Goal: Transaction & Acquisition: Download file/media

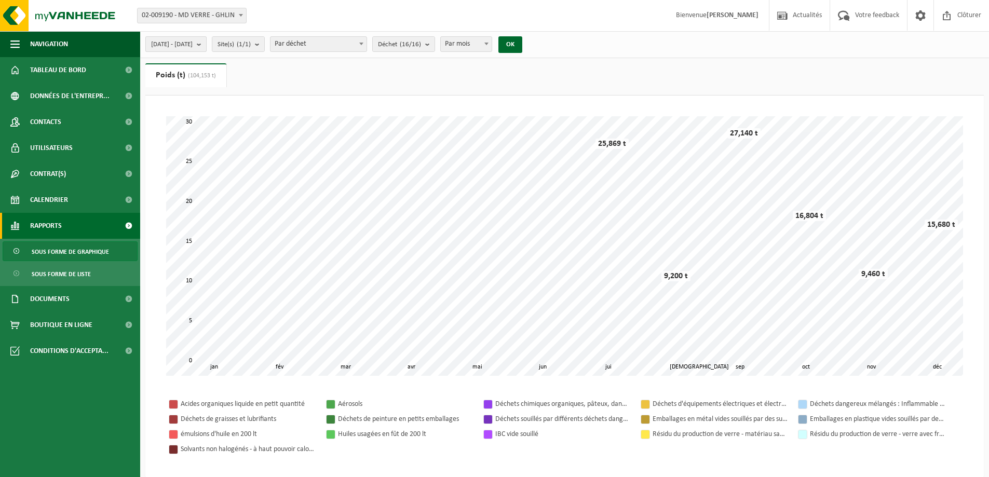
click at [193, 40] on span "2024-01-01 - 2024-12-31" at bounding box center [172, 45] width 42 height 16
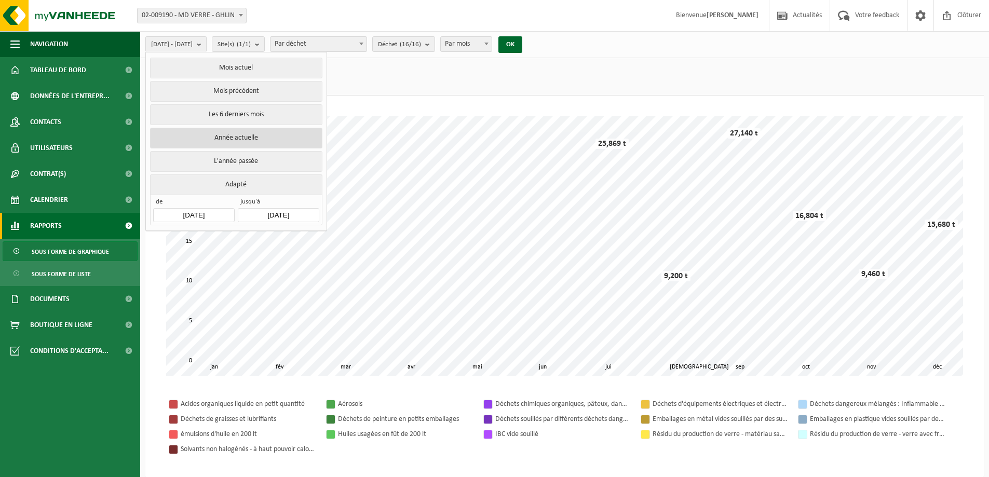
click at [245, 131] on button "Année actuelle" at bounding box center [236, 138] width 172 height 21
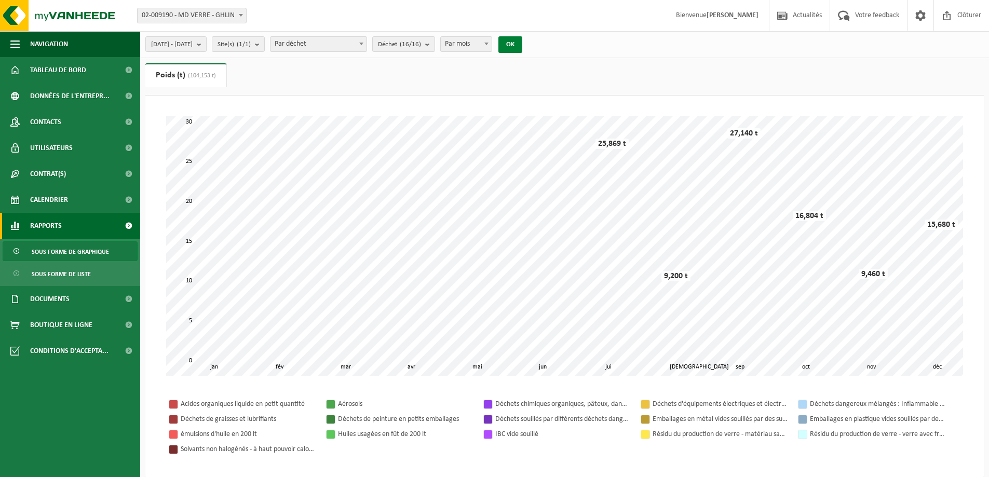
click at [522, 44] on button "OK" at bounding box center [510, 44] width 24 height 17
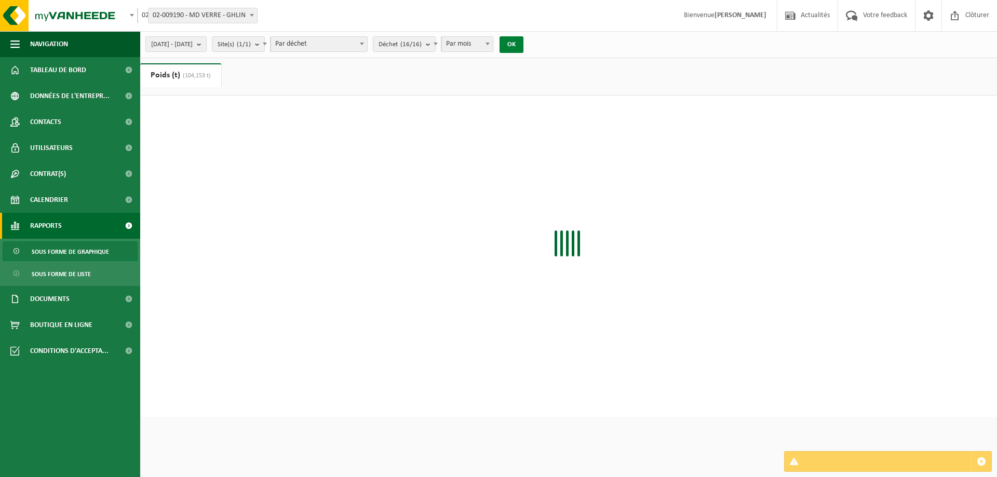
type input "daj@saverglass.com"
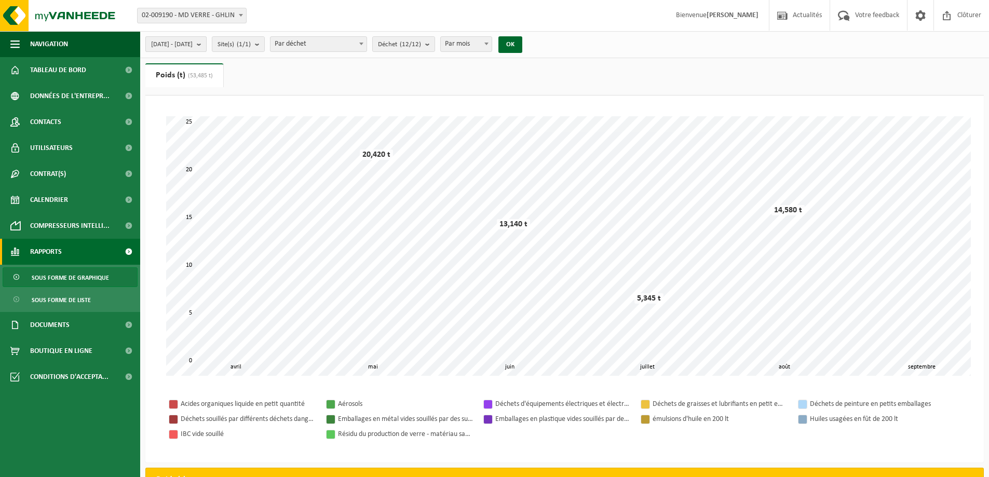
click at [207, 47] on button "2025-04-01 - 2025-09-01" at bounding box center [175, 44] width 61 height 16
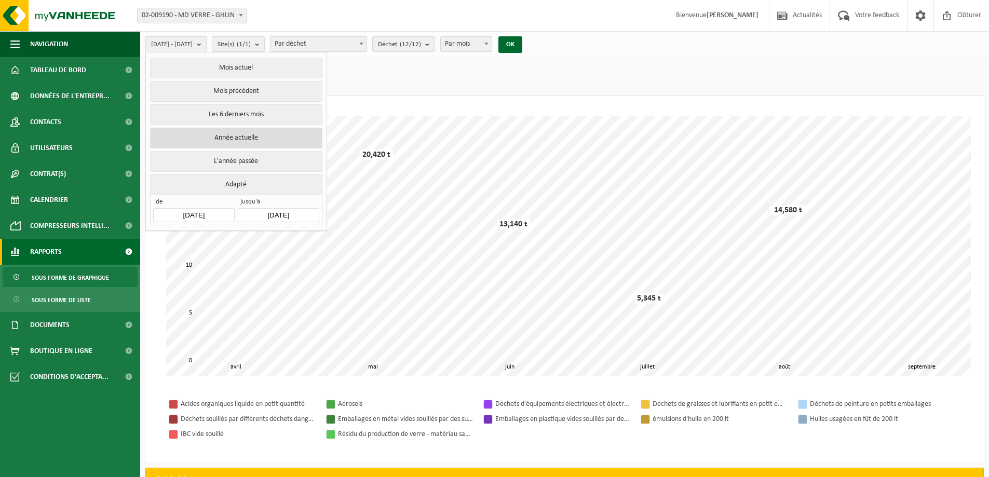
click at [238, 141] on button "Année actuelle" at bounding box center [236, 138] width 172 height 21
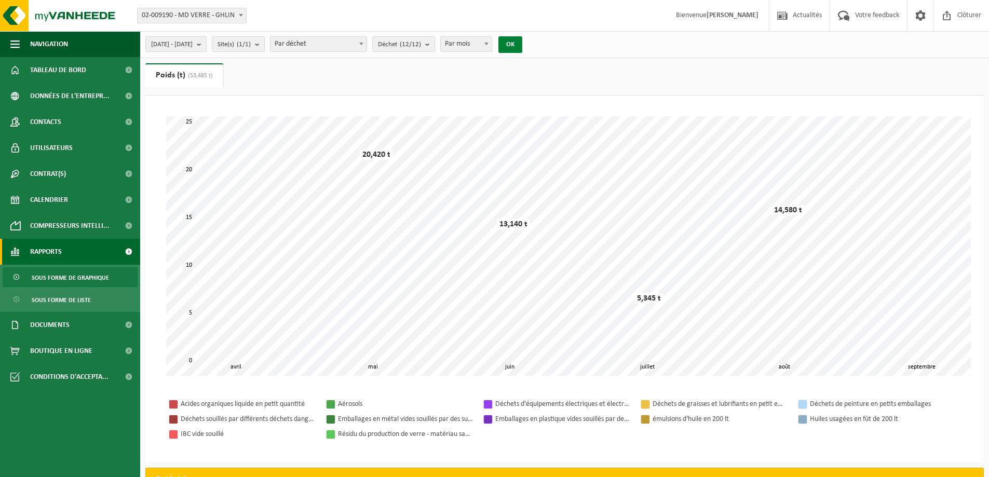
click at [522, 46] on button "OK" at bounding box center [510, 44] width 24 height 17
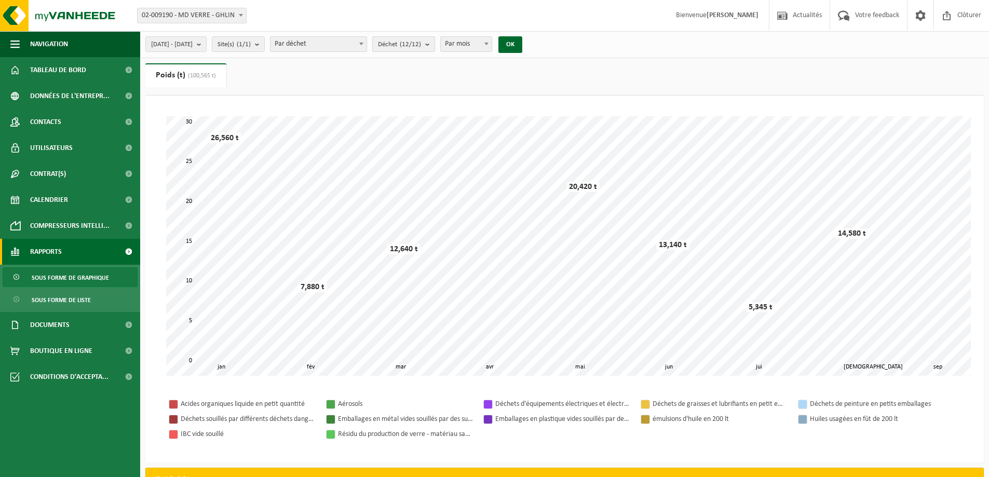
click at [421, 46] on count "(12/12)" at bounding box center [410, 44] width 21 height 7
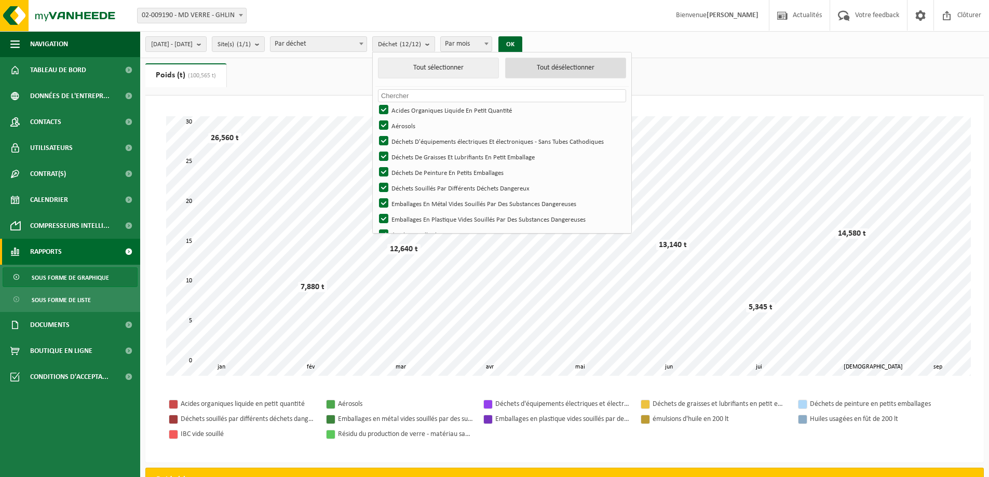
click at [542, 70] on button "Tout désélectionner" at bounding box center [565, 68] width 121 height 21
checkbox input "false"
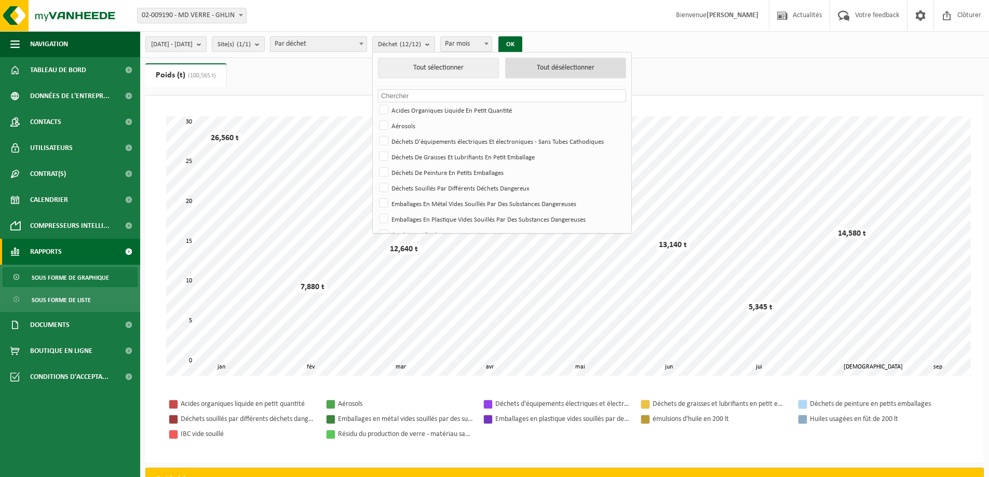
checkbox input "false"
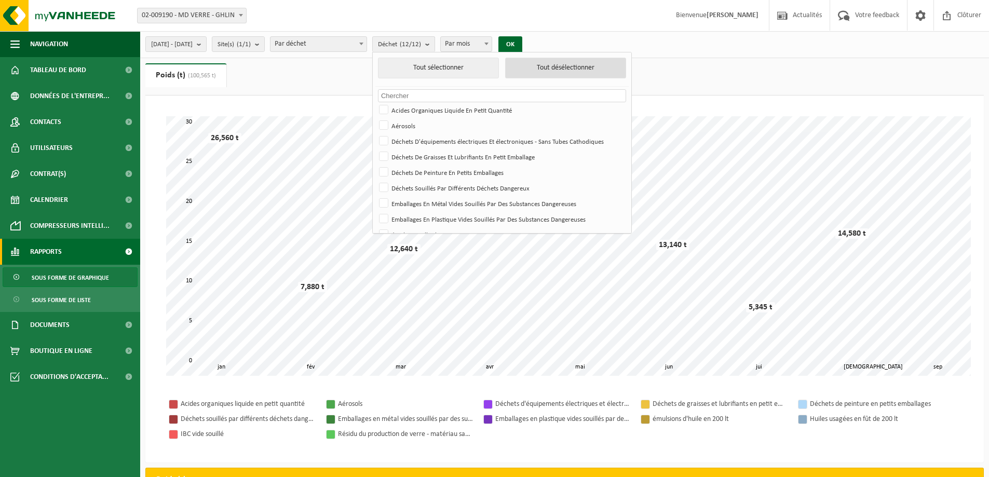
checkbox input "false"
click at [414, 106] on label "Acides Organiques Liquide En Petit Quantité" at bounding box center [501, 110] width 248 height 16
click at [375, 102] on input "Acides Organiques Liquide En Petit Quantité" at bounding box center [375, 102] width 1 height 1
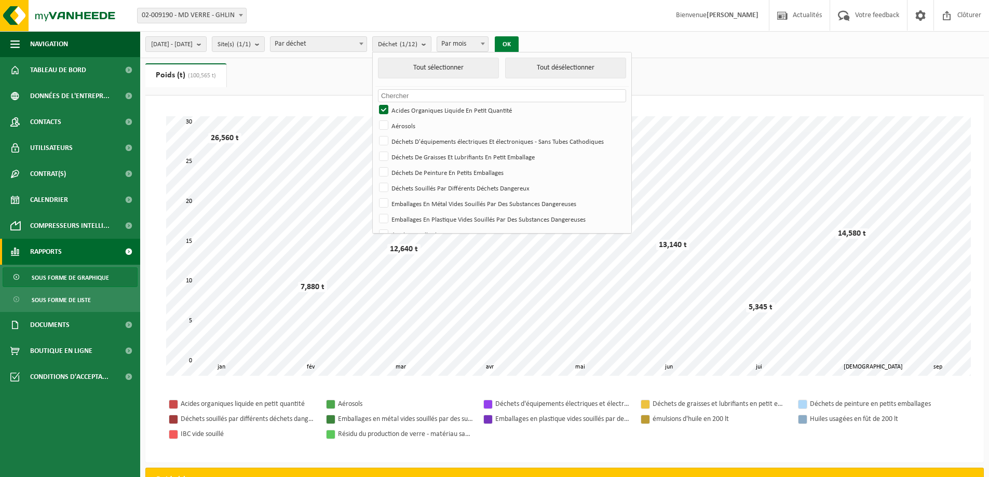
click at [519, 40] on button "OK" at bounding box center [507, 44] width 24 height 17
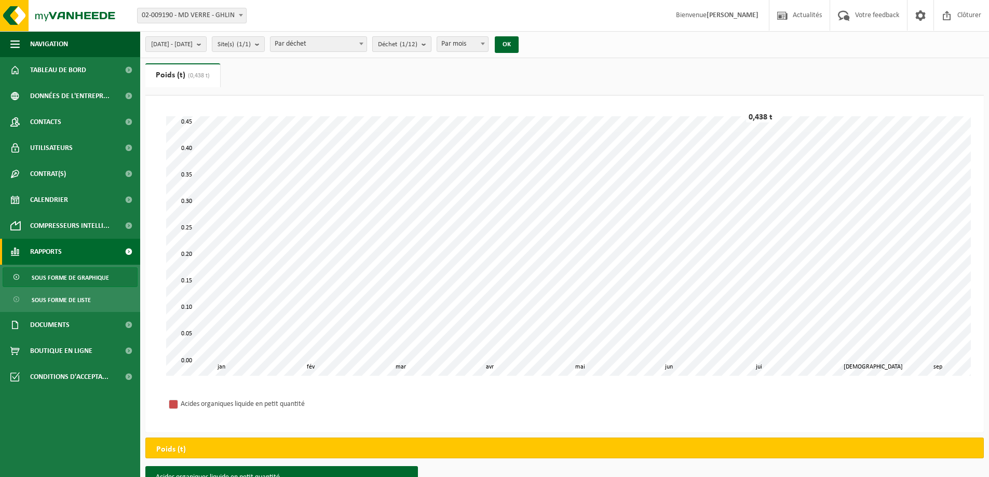
click at [417, 48] on span "Déchet (1/12)" at bounding box center [397, 45] width 39 height 16
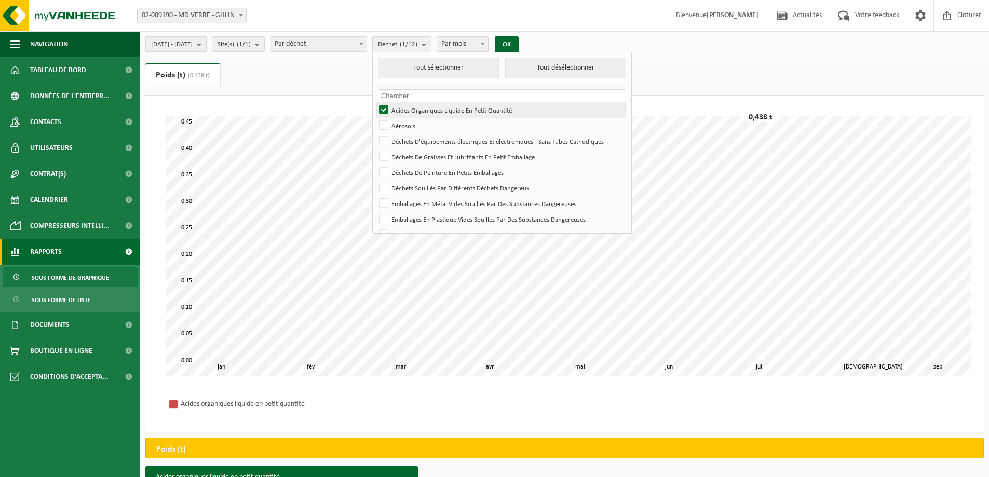
click at [413, 107] on label "Acides Organiques Liquide En Petit Quantité" at bounding box center [501, 110] width 248 height 16
click at [375, 102] on input "Acides Organiques Liquide En Petit Quantité" at bounding box center [375, 102] width 1 height 1
checkbox input "false"
click at [413, 123] on label "Aérosols" at bounding box center [501, 126] width 248 height 16
click at [375, 118] on input "Aérosols" at bounding box center [375, 117] width 1 height 1
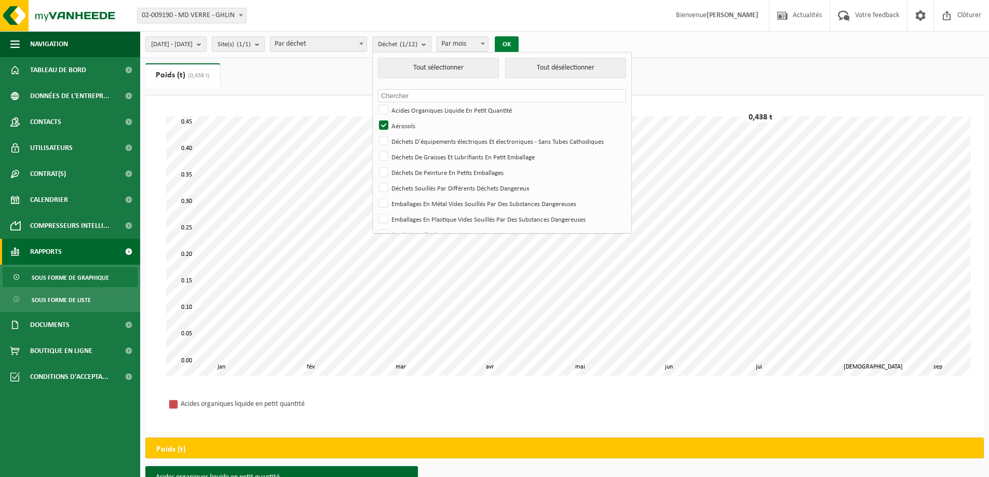
click at [519, 42] on button "OK" at bounding box center [507, 44] width 24 height 17
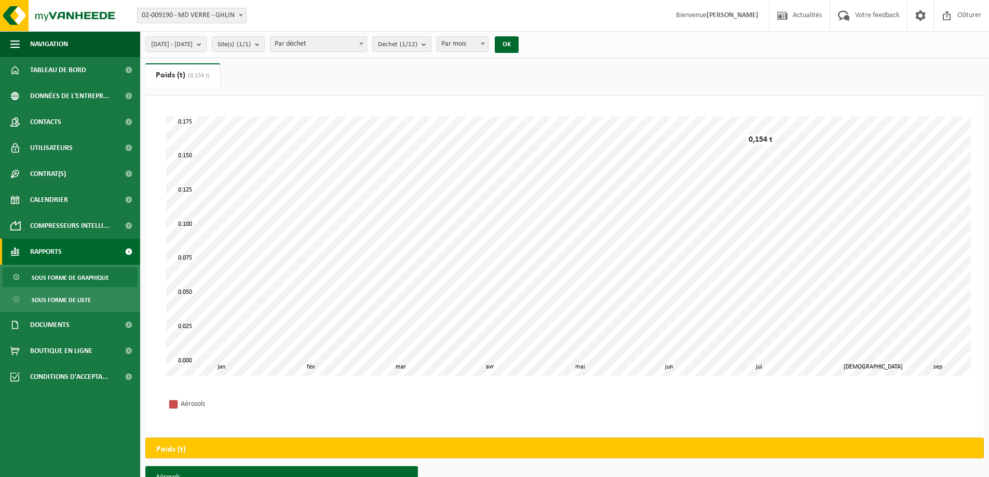
click at [417, 47] on span "Déchet (1/12)" at bounding box center [397, 45] width 39 height 16
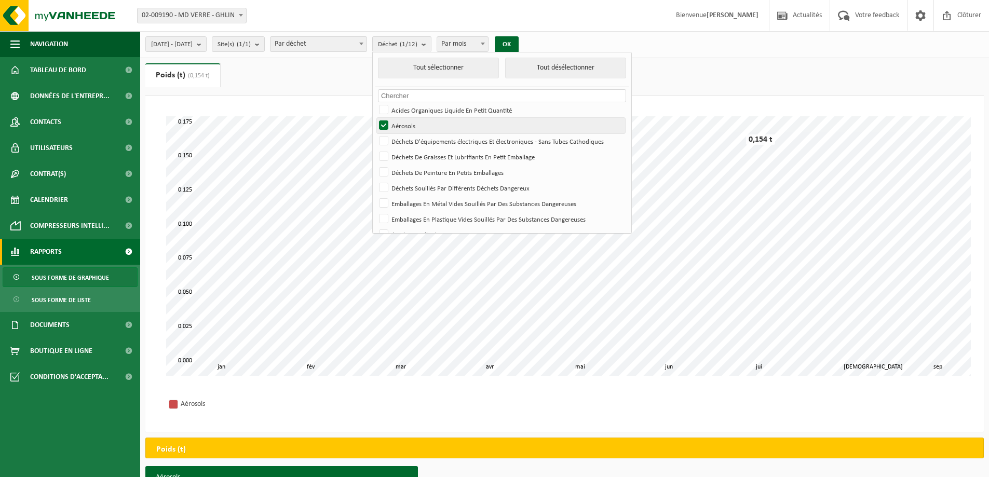
click at [413, 124] on label "Aérosols" at bounding box center [501, 126] width 248 height 16
click at [375, 118] on input "Aérosols" at bounding box center [375, 117] width 1 height 1
checkbox input "false"
click at [413, 140] on label "Déchets D'équipements électriques Et électroniques - Sans Tubes Cathodiques" at bounding box center [501, 141] width 248 height 16
click at [375, 133] on input "Déchets D'équipements électriques Et électroniques - Sans Tubes Cathodiques" at bounding box center [375, 133] width 1 height 1
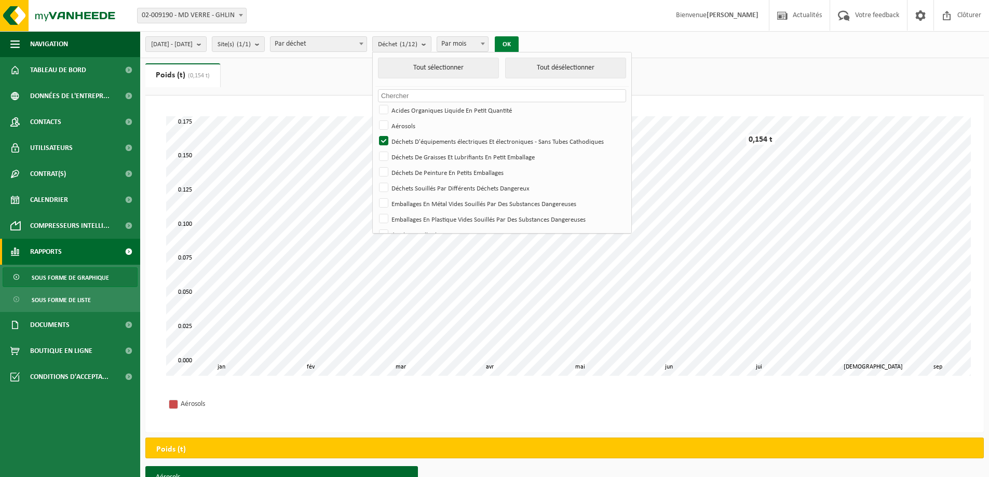
click at [519, 43] on button "OK" at bounding box center [507, 44] width 24 height 17
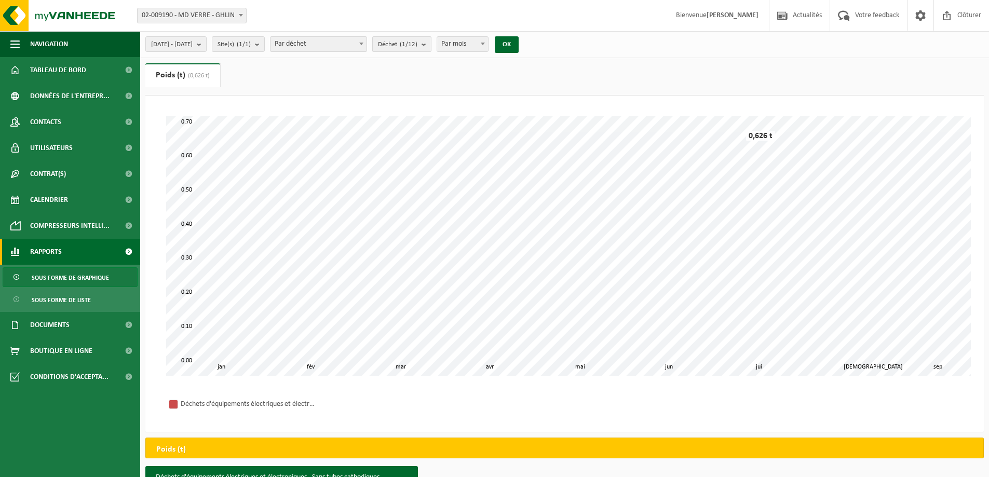
click at [417, 48] on count "(1/12)" at bounding box center [409, 44] width 18 height 7
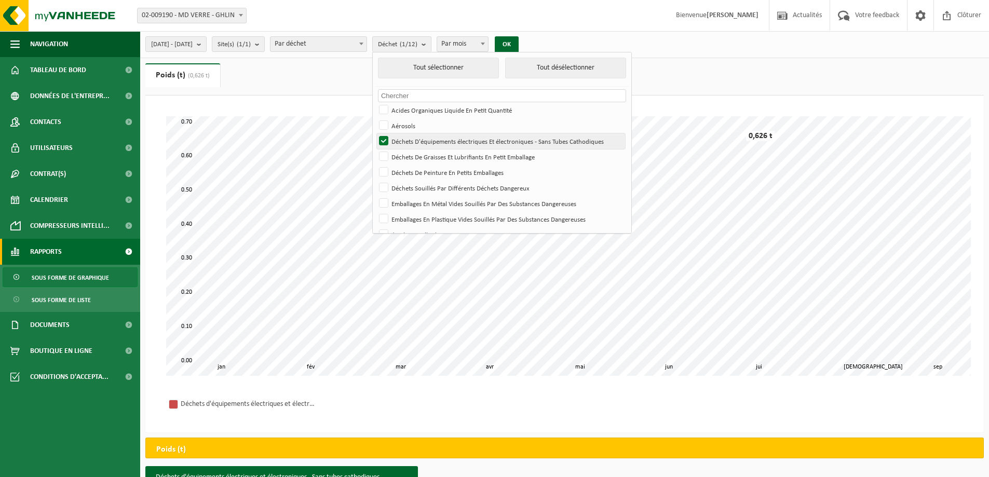
click at [411, 142] on label "Déchets D'équipements électriques Et électroniques - Sans Tubes Cathodiques" at bounding box center [501, 141] width 248 height 16
click at [375, 133] on input "Déchets D'équipements électriques Et électroniques - Sans Tubes Cathodiques" at bounding box center [375, 133] width 1 height 1
checkbox input "false"
click at [413, 152] on label "Déchets De Graisses Et Lubrifiants En Petit Emballage" at bounding box center [501, 157] width 248 height 16
click at [375, 149] on input "Déchets De Graisses Et Lubrifiants En Petit Emballage" at bounding box center [375, 148] width 1 height 1
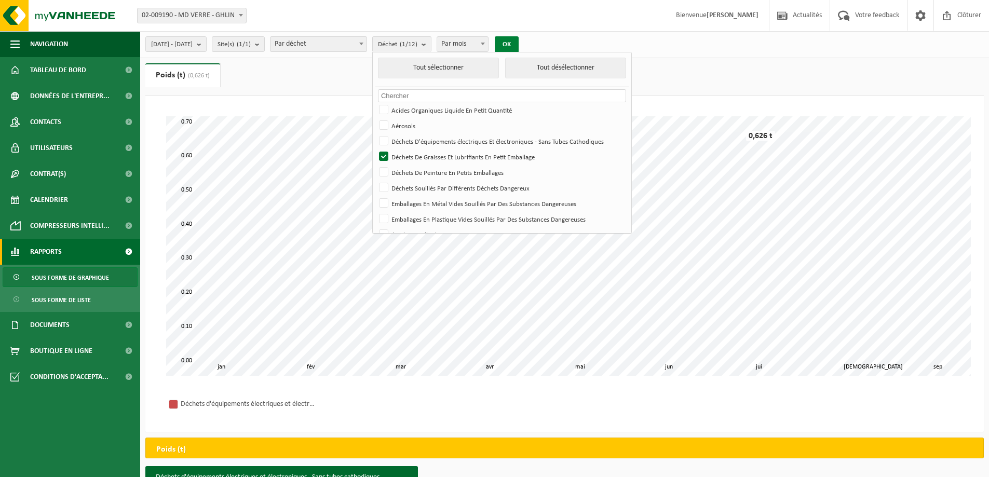
click at [519, 39] on button "OK" at bounding box center [507, 44] width 24 height 17
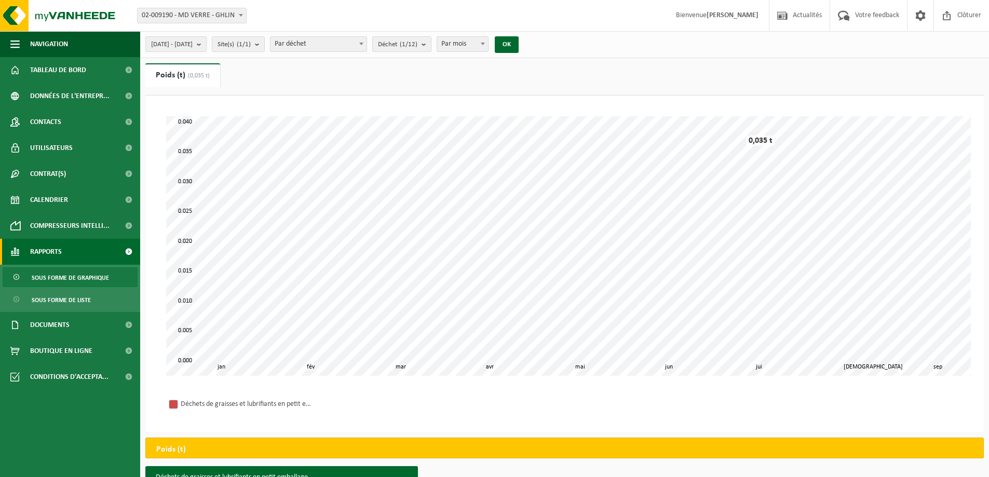
drag, startPoint x: 436, startPoint y: 46, endPoint x: 436, endPoint y: 94, distance: 48.3
click at [417, 46] on count "(1/12)" at bounding box center [409, 44] width 18 height 7
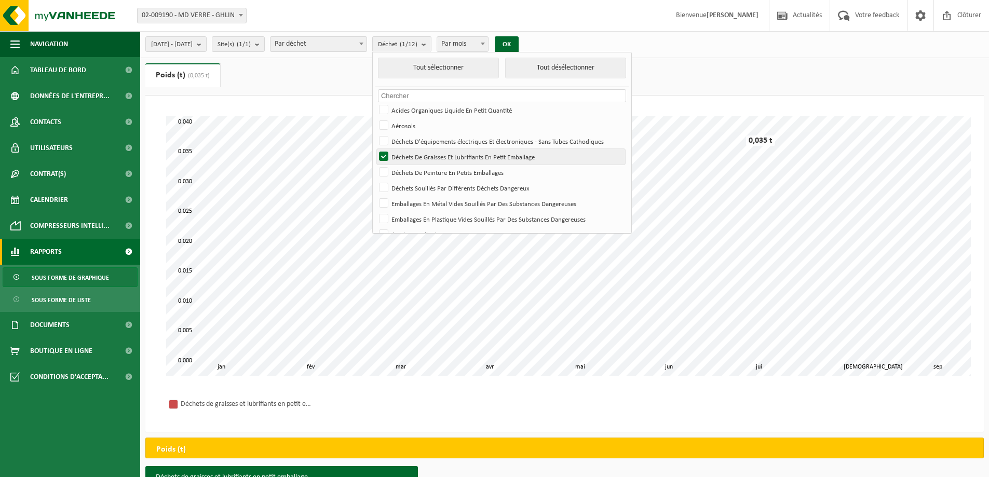
click at [411, 153] on label "Déchets De Graisses Et Lubrifiants En Petit Emballage" at bounding box center [501, 157] width 248 height 16
click at [375, 149] on input "Déchets De Graisses Et Lubrifiants En Petit Emballage" at bounding box center [375, 148] width 1 height 1
checkbox input "false"
click at [415, 177] on label "Déchets De Peinture En Petits Emballages" at bounding box center [501, 173] width 248 height 16
click at [375, 165] on input "Déchets De Peinture En Petits Emballages" at bounding box center [375, 164] width 1 height 1
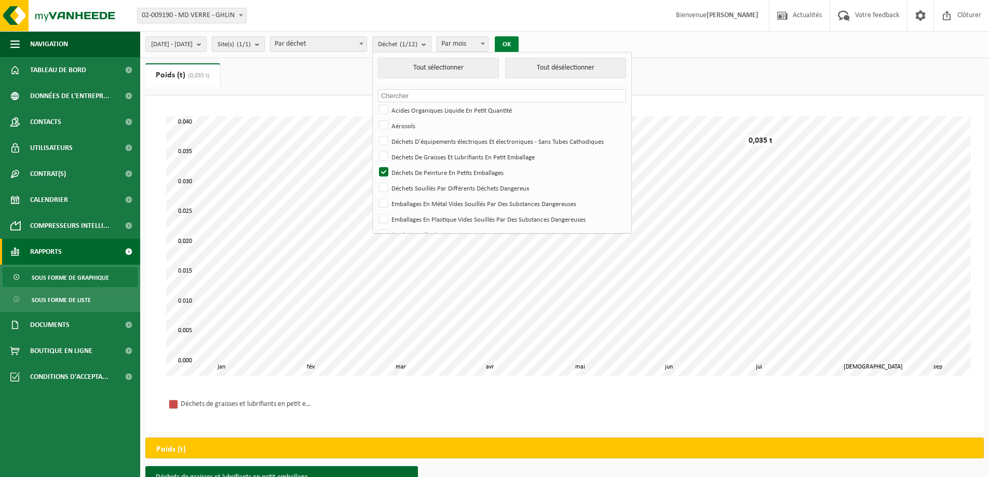
click at [519, 49] on button "OK" at bounding box center [507, 44] width 24 height 17
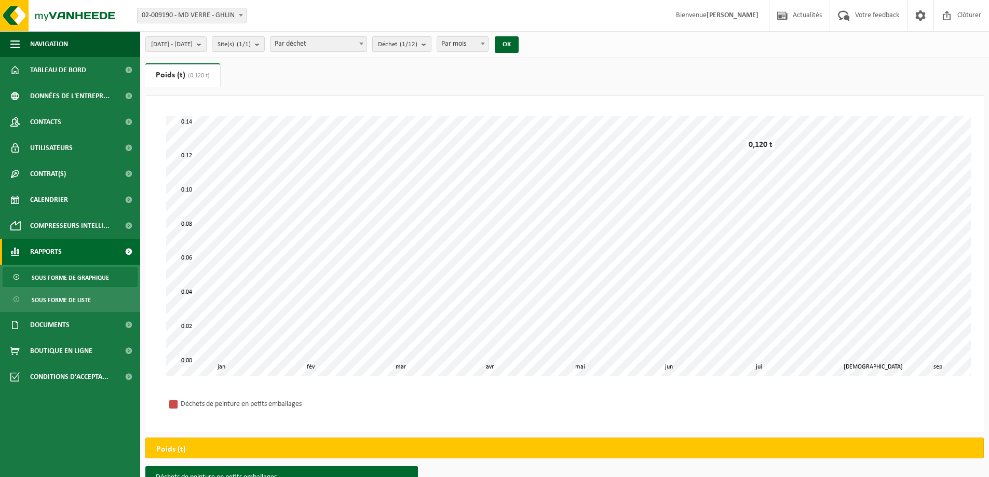
click at [417, 49] on span "Déchet (1/12)" at bounding box center [397, 45] width 39 height 16
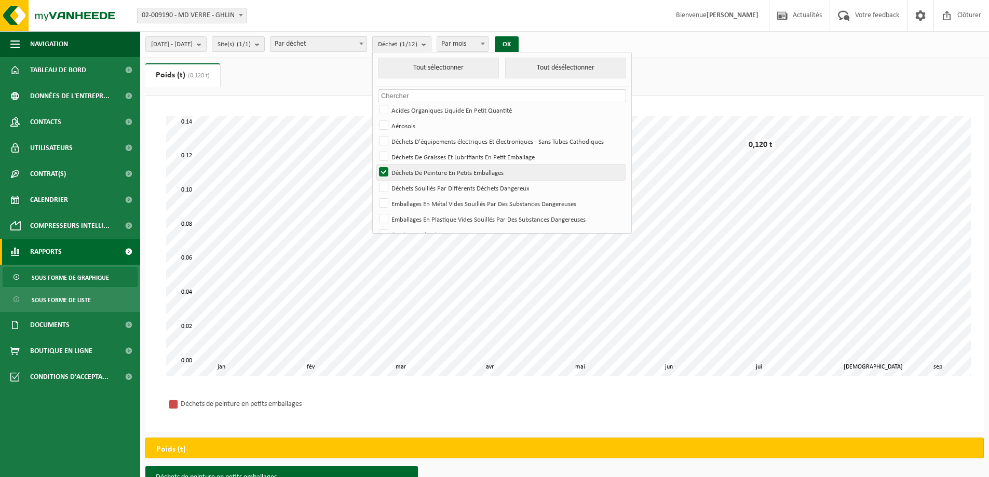
click at [415, 171] on label "Déchets De Peinture En Petits Emballages" at bounding box center [501, 173] width 248 height 16
click at [375, 165] on input "Déchets De Peinture En Petits Emballages" at bounding box center [375, 164] width 1 height 1
checkbox input "false"
click at [412, 189] on label "Déchets Souillés Par Différents Déchets Dangereux" at bounding box center [501, 188] width 248 height 16
click at [375, 180] on input "Déchets Souillés Par Différents Déchets Dangereux" at bounding box center [375, 180] width 1 height 1
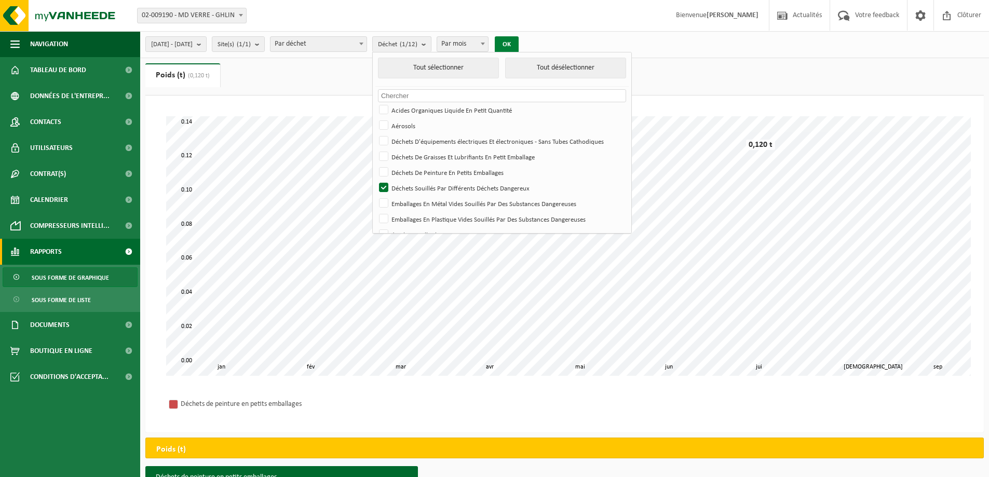
click at [519, 47] on button "OK" at bounding box center [507, 44] width 24 height 17
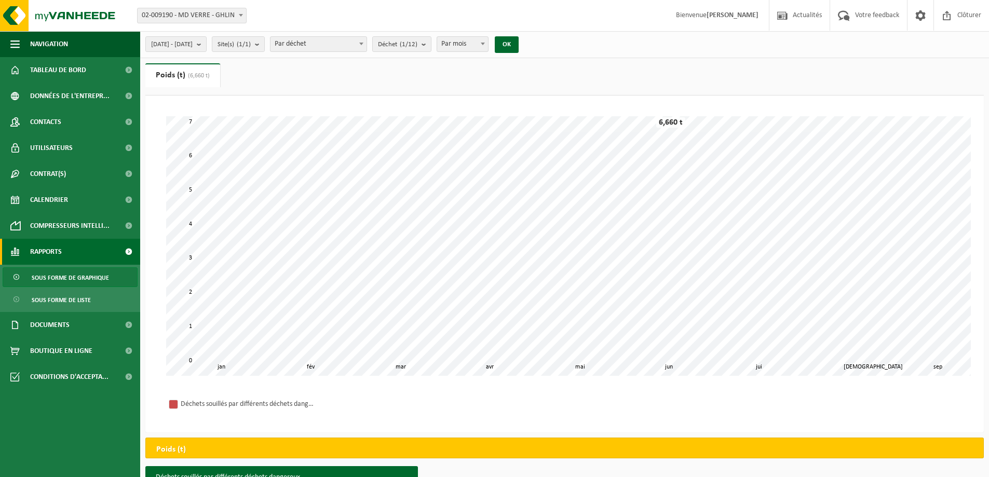
click at [343, 44] on span "Par déchet" at bounding box center [319, 44] width 96 height 15
click at [532, 79] on ul "Poids (t) (6,660 t) Volume (m³)" at bounding box center [564, 79] width 838 height 32
click at [417, 43] on span "Déchet (1/12)" at bounding box center [397, 45] width 39 height 16
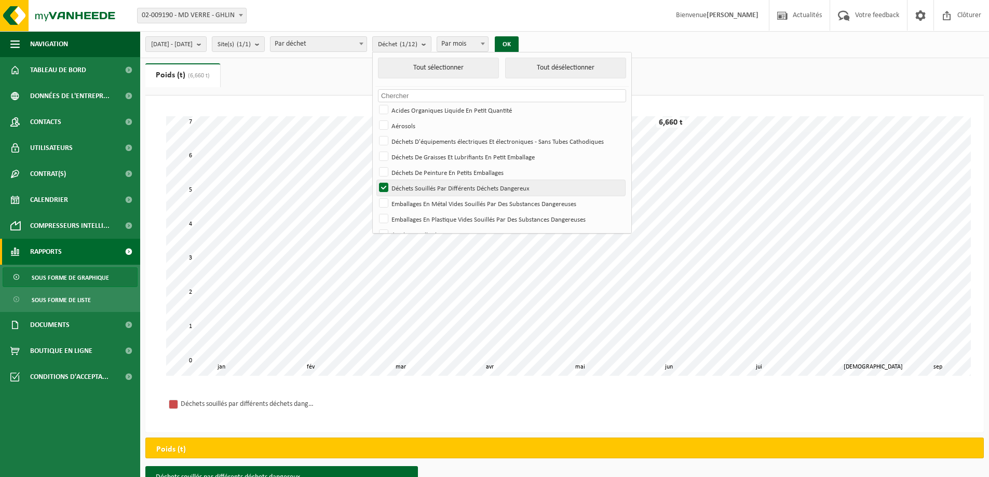
click at [410, 189] on label "Déchets Souillés Par Différents Déchets Dangereux" at bounding box center [501, 188] width 248 height 16
click at [375, 180] on input "Déchets Souillés Par Différents Déchets Dangereux" at bounding box center [375, 180] width 1 height 1
checkbox input "false"
click at [411, 206] on label "Emballages En Métal Vides Souillés Par Des Substances Dangereuses" at bounding box center [501, 204] width 248 height 16
click at [375, 196] on input "Emballages En Métal Vides Souillés Par Des Substances Dangereuses" at bounding box center [375, 195] width 1 height 1
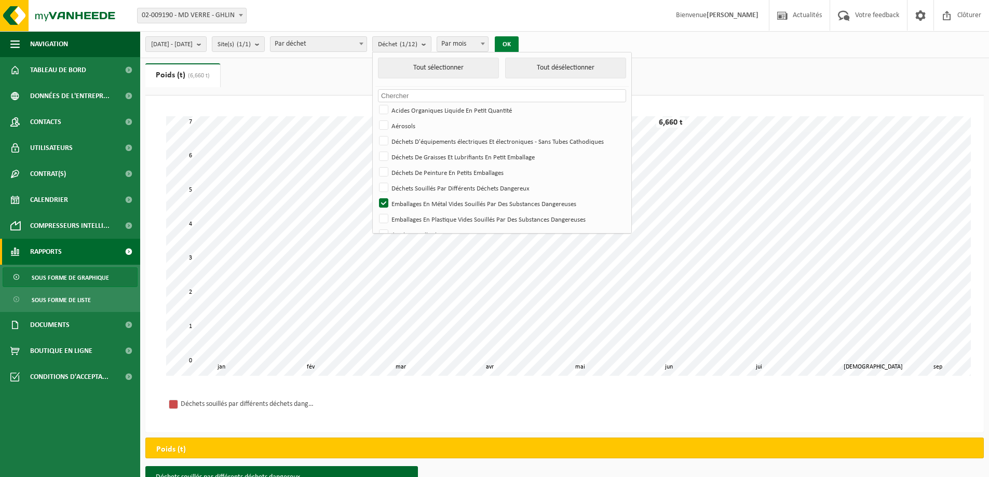
click at [519, 41] on button "OK" at bounding box center [507, 44] width 24 height 17
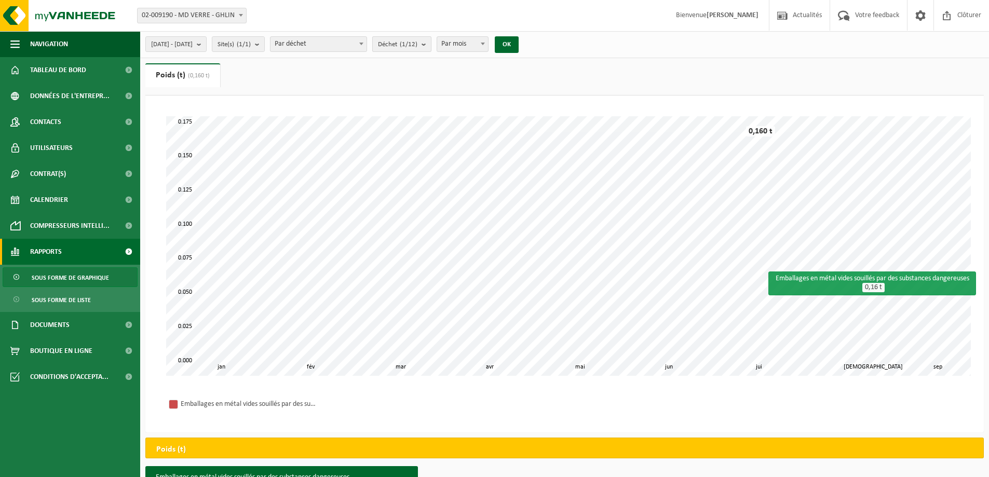
drag, startPoint x: 439, startPoint y: 46, endPoint x: 434, endPoint y: 94, distance: 48.0
click at [417, 46] on count "(1/12)" at bounding box center [409, 44] width 18 height 7
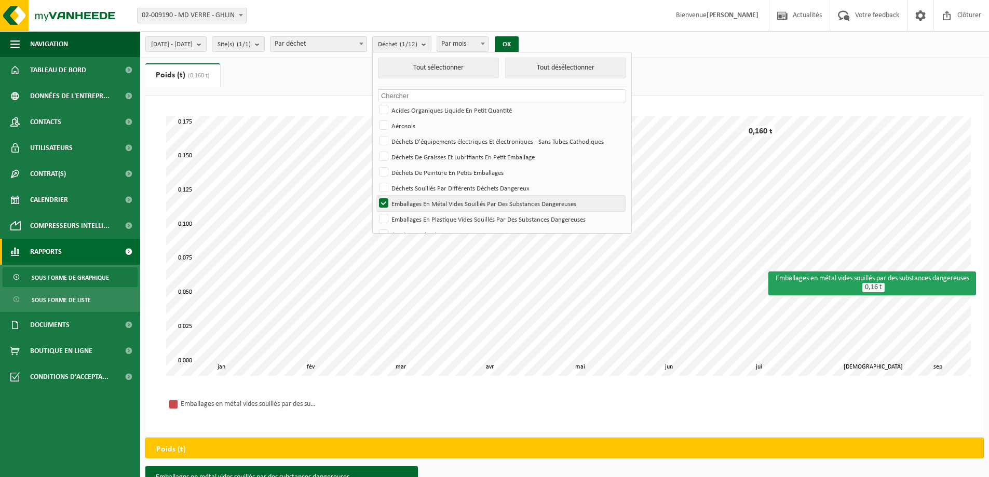
click at [414, 204] on label "Emballages En Métal Vides Souillés Par Des Substances Dangereuses" at bounding box center [501, 204] width 248 height 16
click at [375, 196] on input "Emballages En Métal Vides Souillés Par Des Substances Dangereuses" at bounding box center [375, 195] width 1 height 1
checkbox input "false"
click at [413, 212] on label "Emballages En Plastique Vides Souillés Par Des Substances Dangereuses" at bounding box center [501, 219] width 248 height 16
click at [375, 211] on input "Emballages En Plastique Vides Souillés Par Des Substances Dangereuses" at bounding box center [375, 211] width 1 height 1
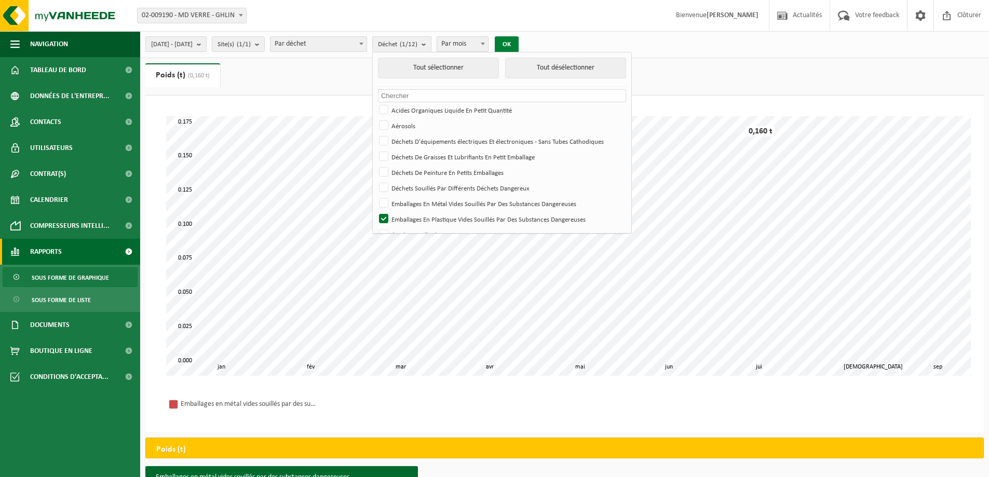
click at [519, 44] on button "OK" at bounding box center [507, 44] width 24 height 17
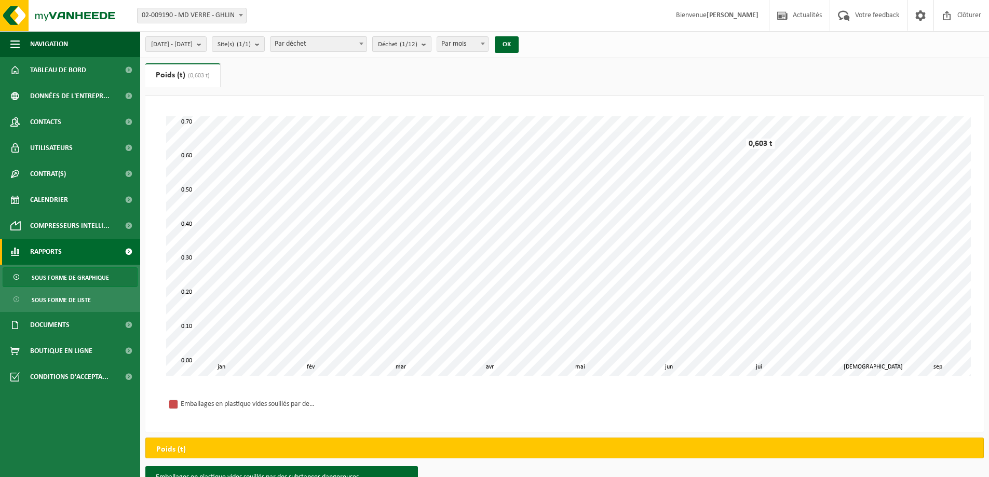
click at [417, 38] on span "Déchet (1/12)" at bounding box center [397, 45] width 39 height 16
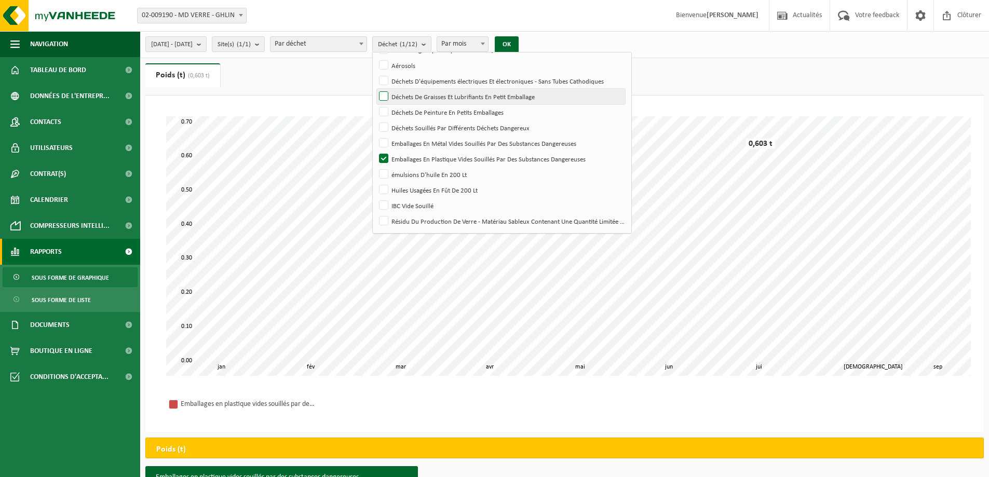
scroll to position [61, 0]
click at [409, 157] on label "Emballages En Plastique Vides Souillés Par Des Substances Dangereuses" at bounding box center [501, 159] width 248 height 16
click at [375, 151] on input "Emballages En Plastique Vides Souillés Par Des Substances Dangereuses" at bounding box center [375, 150] width 1 height 1
checkbox input "false"
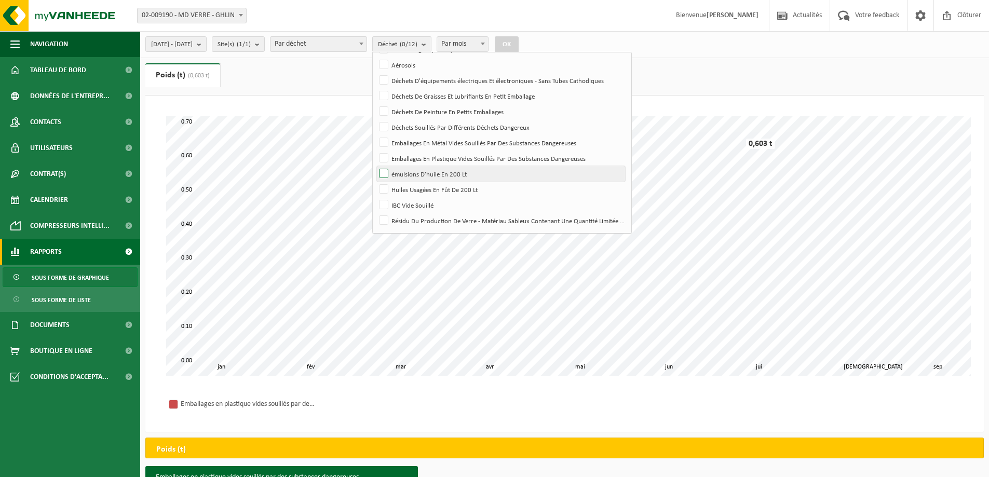
click at [414, 173] on label "émulsions D'huile En 200 Lt" at bounding box center [501, 174] width 248 height 16
click at [375, 166] on input "émulsions D'huile En 200 Lt" at bounding box center [375, 166] width 1 height 1
checkbox input "true"
click at [519, 39] on button "OK" at bounding box center [507, 44] width 24 height 17
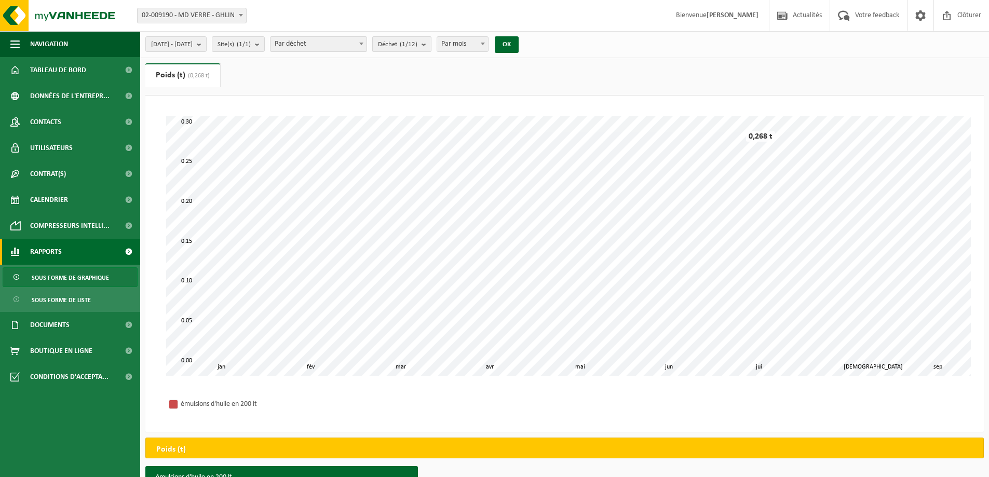
click at [431, 40] on button "Déchet (1/12)" at bounding box center [401, 44] width 59 height 16
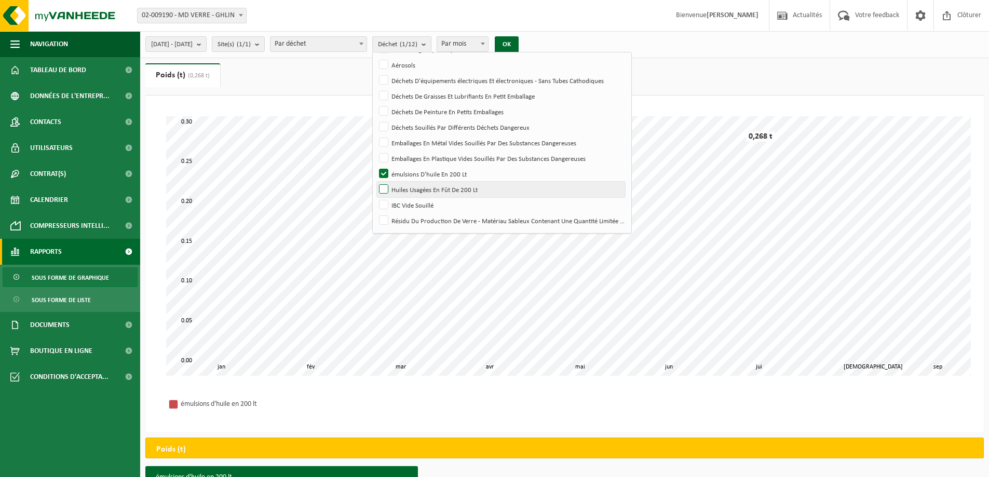
click at [410, 188] on label "Huiles Usagées En Fût De 200 Lt" at bounding box center [501, 190] width 248 height 16
click at [375, 182] on input "Huiles Usagées En Fût De 200 Lt" at bounding box center [375, 181] width 1 height 1
checkbox input "true"
click at [412, 171] on label "émulsions D'huile En 200 Lt" at bounding box center [501, 174] width 248 height 16
click at [375, 166] on input "émulsions D'huile En 200 Lt" at bounding box center [375, 166] width 1 height 1
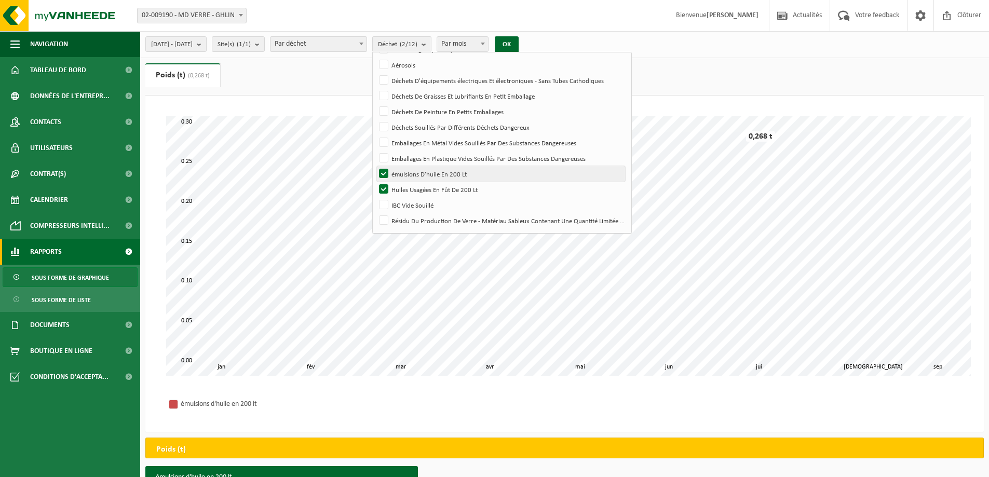
checkbox input "false"
click at [519, 49] on button "OK" at bounding box center [507, 44] width 24 height 17
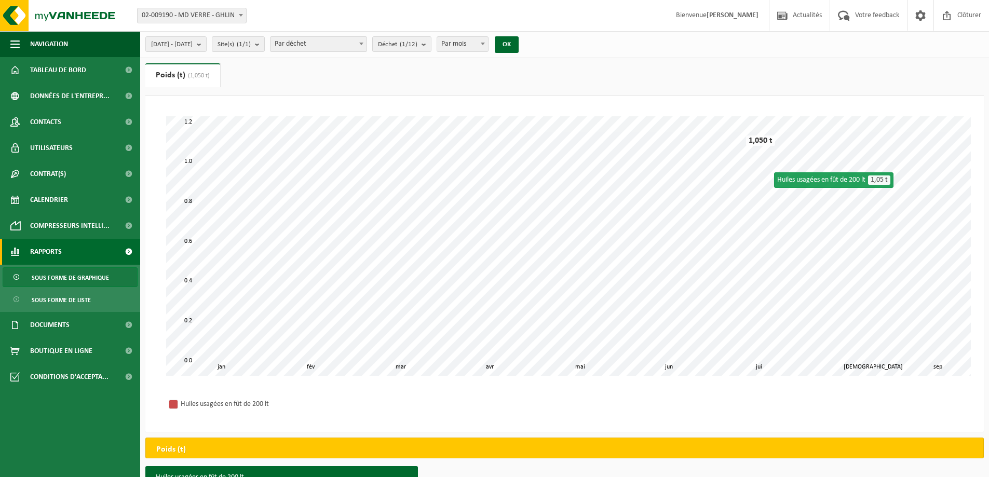
drag, startPoint x: 434, startPoint y: 46, endPoint x: 436, endPoint y: 61, distance: 14.7
click at [417, 46] on count "(1/12)" at bounding box center [409, 44] width 18 height 7
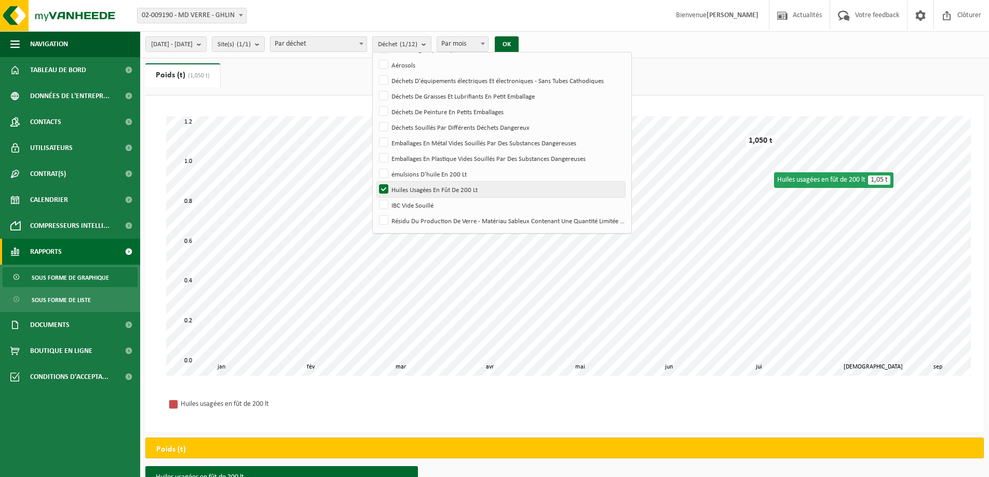
click at [409, 191] on label "Huiles Usagées En Fût De 200 Lt" at bounding box center [501, 190] width 248 height 16
click at [375, 182] on input "Huiles Usagées En Fût De 200 Lt" at bounding box center [375, 181] width 1 height 1
checkbox input "false"
click at [412, 206] on label "IBC Vide Souillé" at bounding box center [501, 205] width 248 height 16
click at [375, 197] on input "IBC Vide Souillé" at bounding box center [375, 197] width 1 height 1
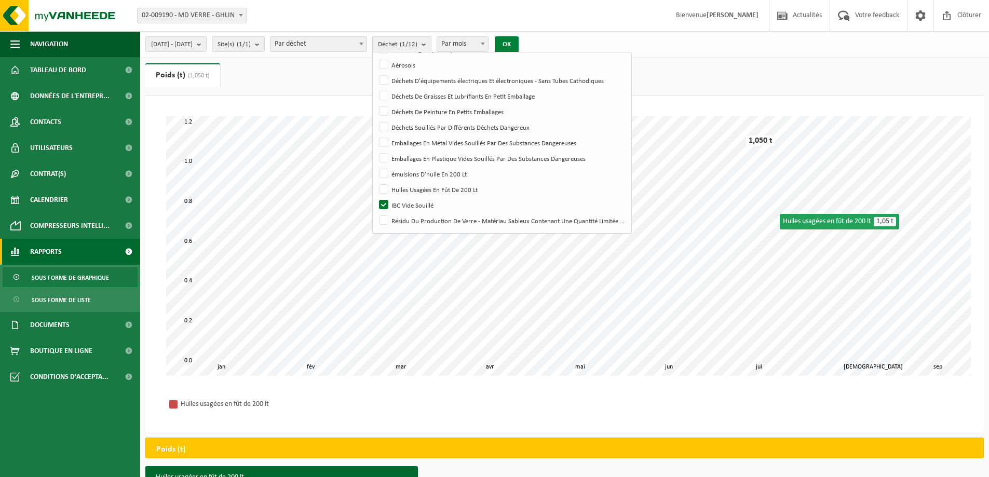
click at [519, 43] on button "OK" at bounding box center [507, 44] width 24 height 17
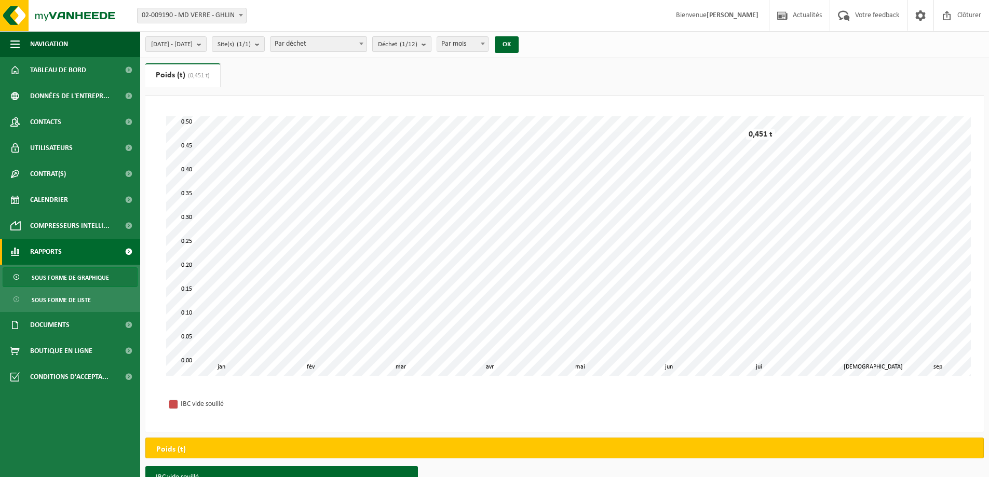
click at [431, 45] on button "Déchet (1/12)" at bounding box center [401, 44] width 59 height 16
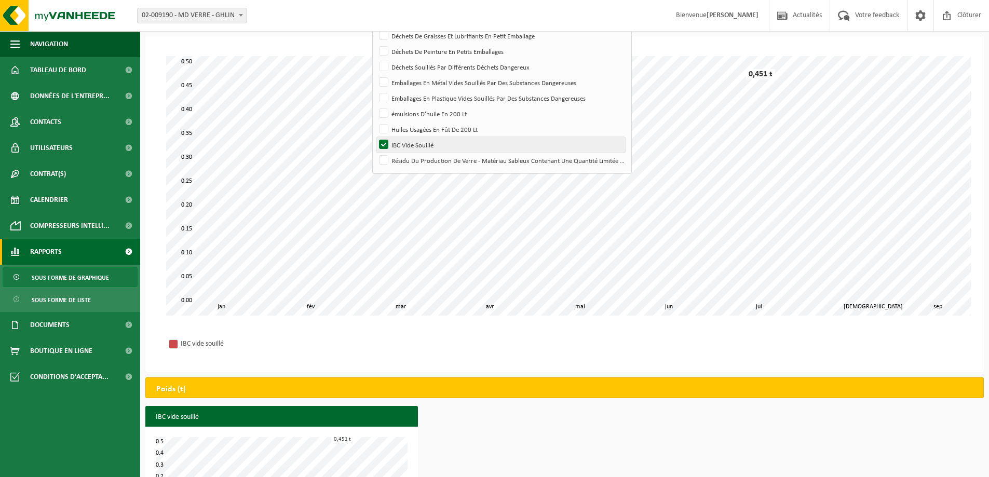
scroll to position [113, 0]
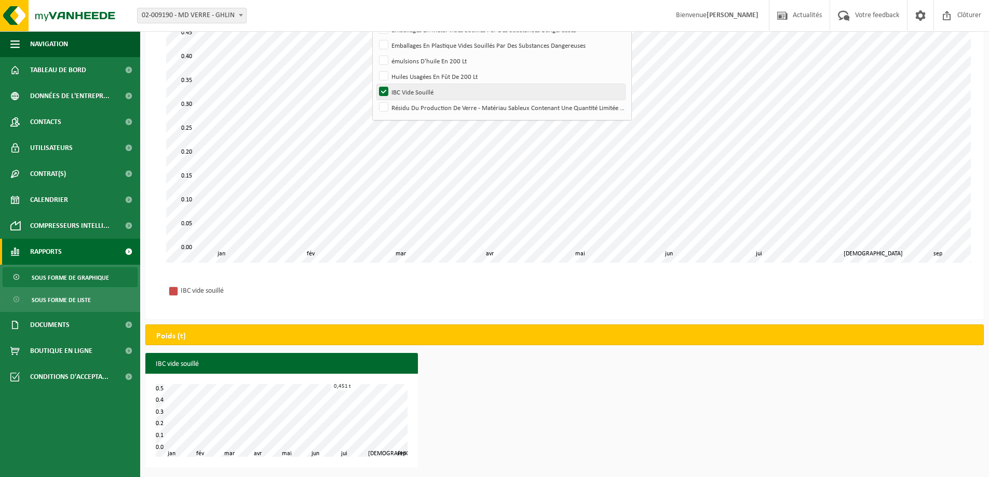
click at [413, 89] on label "IBC Vide Souillé" at bounding box center [501, 92] width 248 height 16
click at [375, 84] on input "IBC Vide Souillé" at bounding box center [375, 84] width 1 height 1
checkbox input "false"
click at [414, 105] on label "Résidu Du Production De Verre - Matériau Sableux Contenant Une Quantité Limitée…" at bounding box center [501, 108] width 248 height 16
click at [375, 100] on input "Résidu Du Production De Verre - Matériau Sableux Contenant Une Quantité Limitée…" at bounding box center [375, 99] width 1 height 1
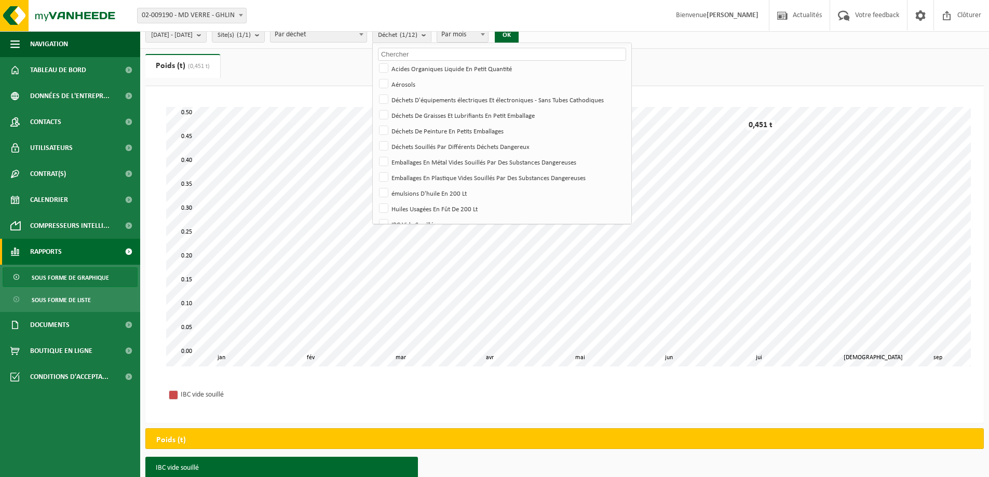
scroll to position [9, 0]
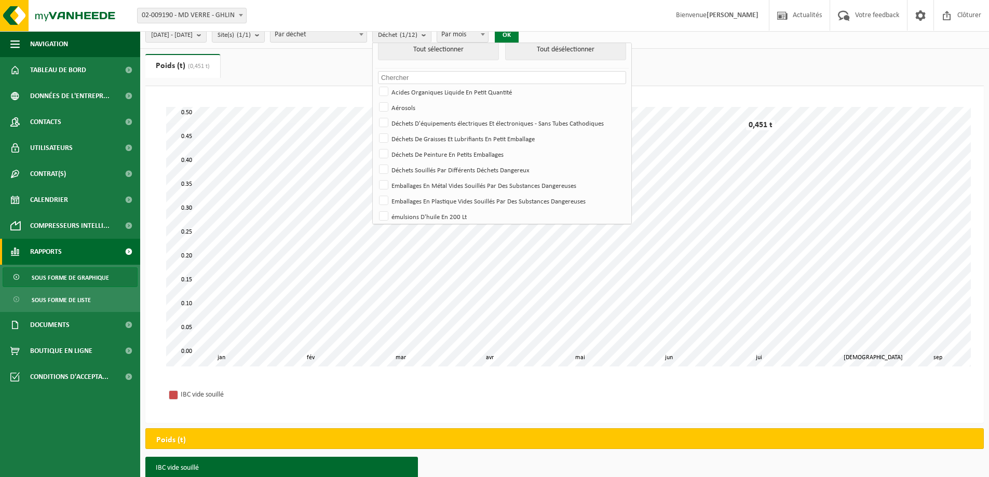
click at [519, 39] on button "OK" at bounding box center [507, 35] width 24 height 17
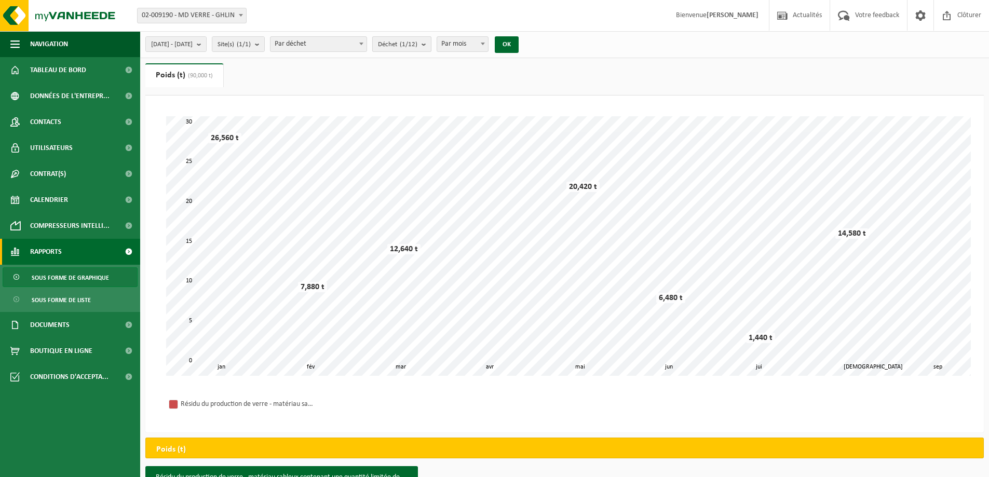
click at [417, 44] on count "(1/12)" at bounding box center [409, 44] width 18 height 7
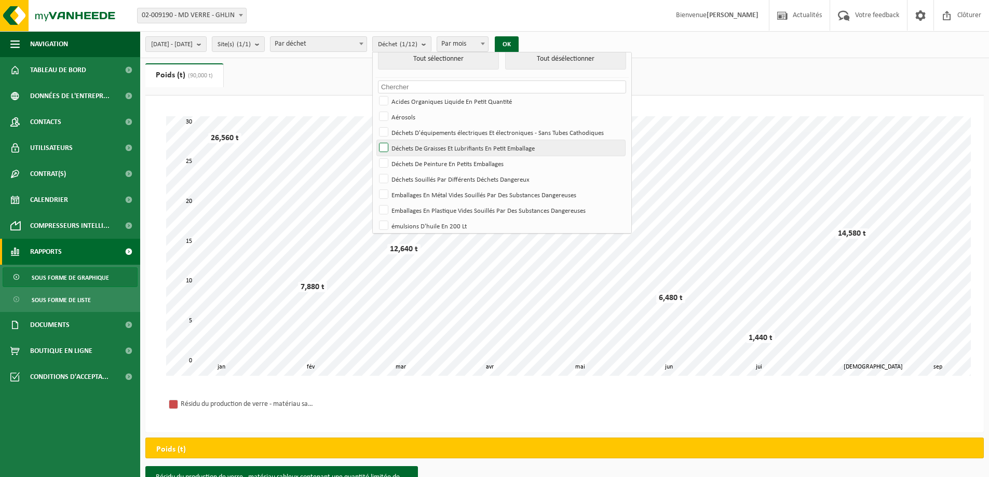
scroll to position [61, 0]
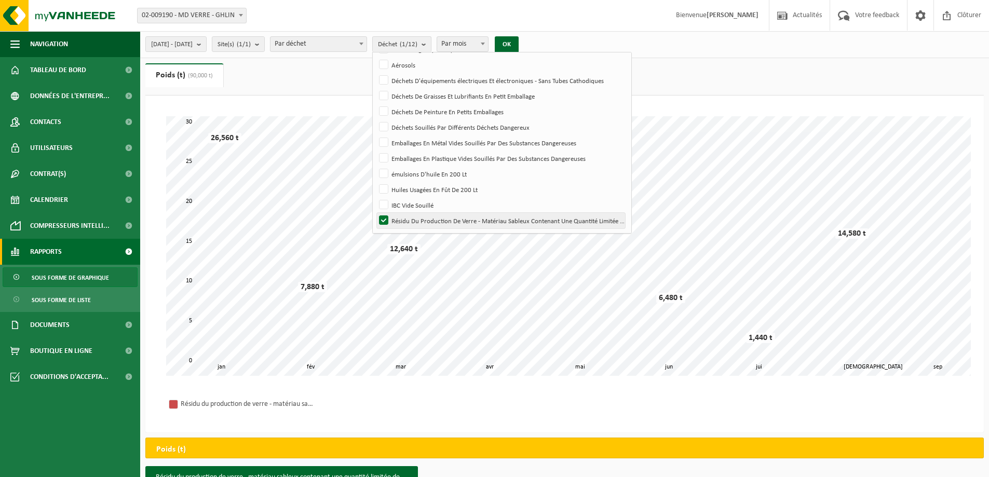
click at [412, 219] on label "Résidu Du Production De Verre - Matériau Sableux Contenant Une Quantité Limitée…" at bounding box center [501, 221] width 248 height 16
click at [375, 213] on input "Résidu Du Production De Verre - Matériau Sableux Contenant Une Quantité Limitée…" at bounding box center [375, 212] width 1 height 1
checkbox input "false"
click at [709, 44] on div "2025-01-01 - 2025-09-01 Mois actuel Mois précédent Les 6 derniers mois Année ac…" at bounding box center [564, 44] width 849 height 27
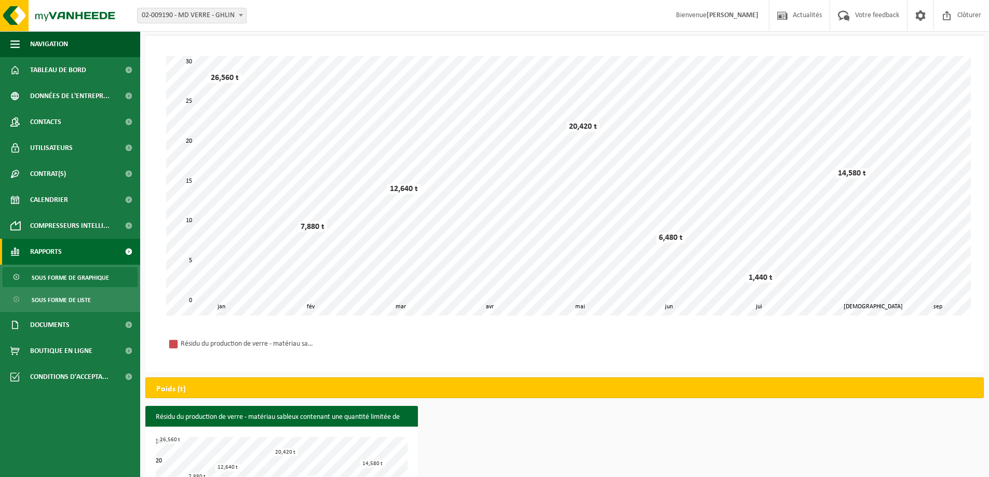
scroll to position [0, 0]
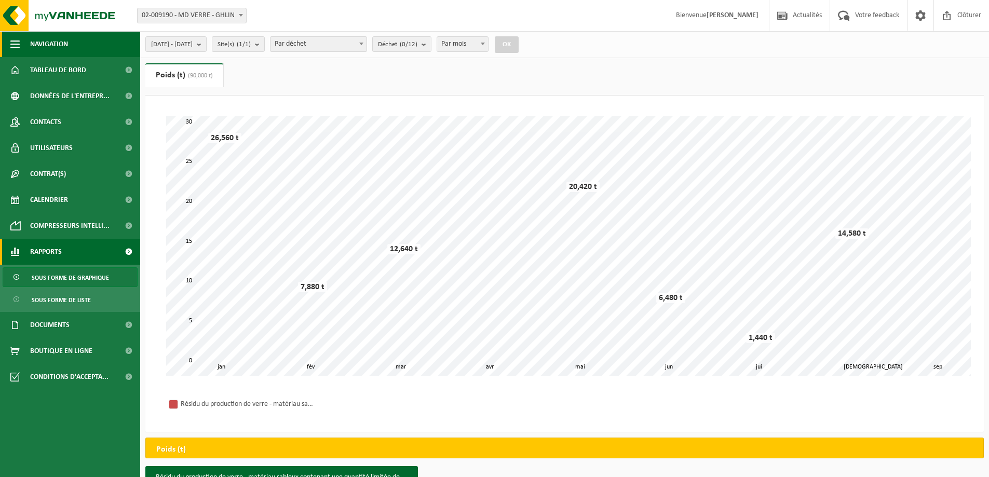
click at [50, 44] on span "Navigation" at bounding box center [49, 44] width 38 height 26
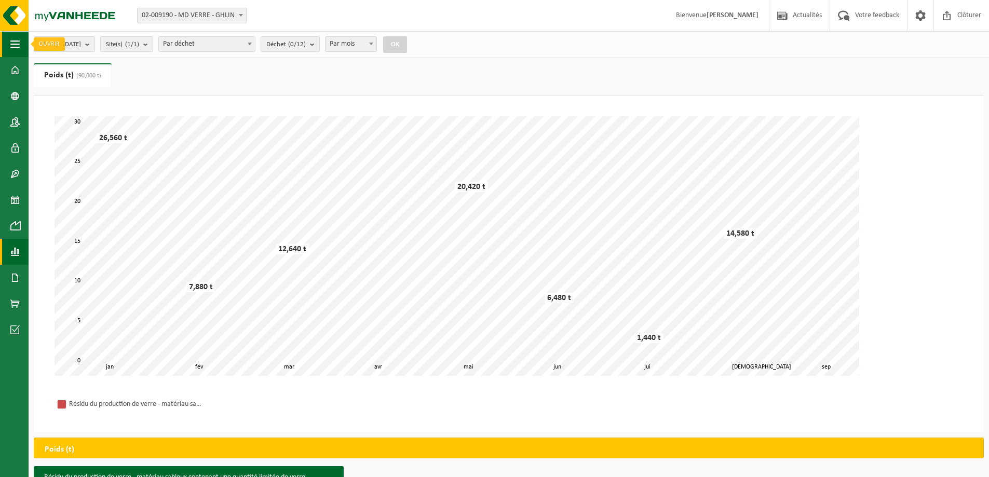
click at [5, 45] on button "Navigation" at bounding box center [14, 44] width 29 height 26
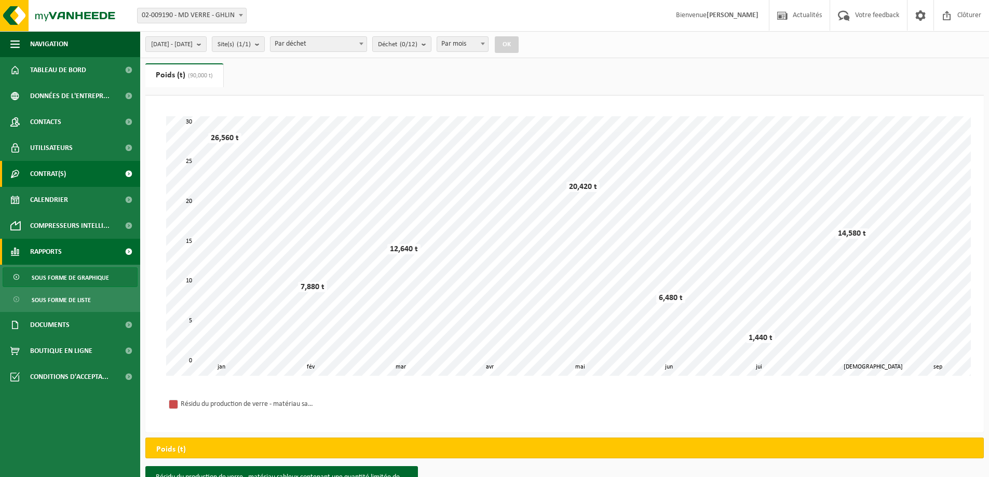
click at [131, 175] on span at bounding box center [128, 174] width 23 height 26
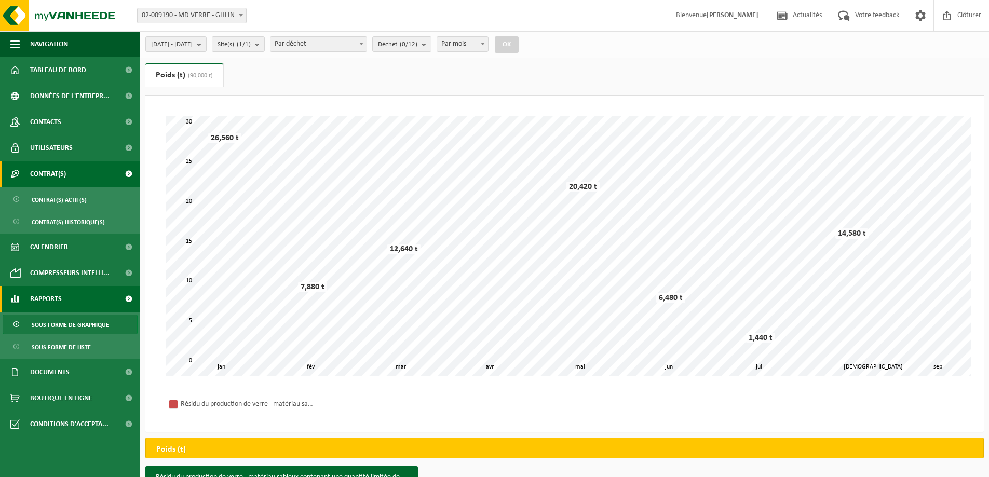
click at [129, 174] on span at bounding box center [128, 174] width 23 height 26
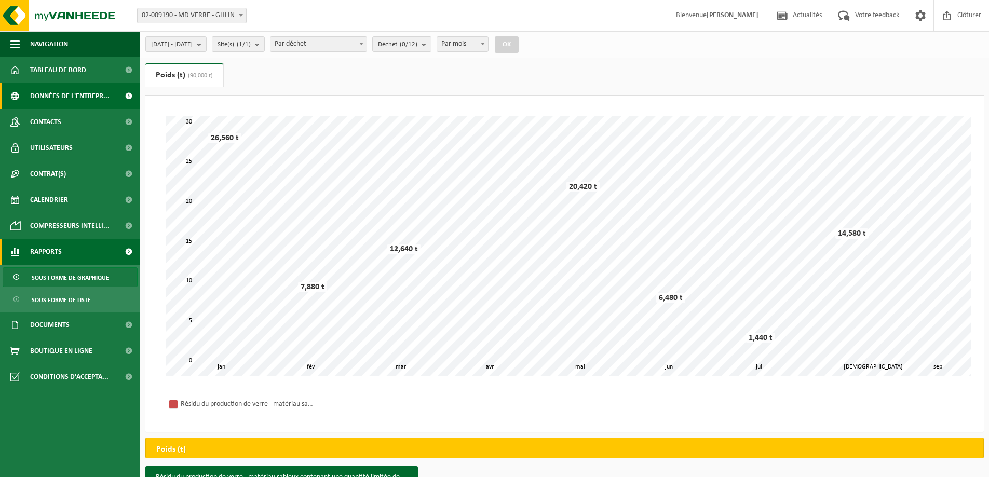
click at [126, 99] on span at bounding box center [128, 96] width 23 height 26
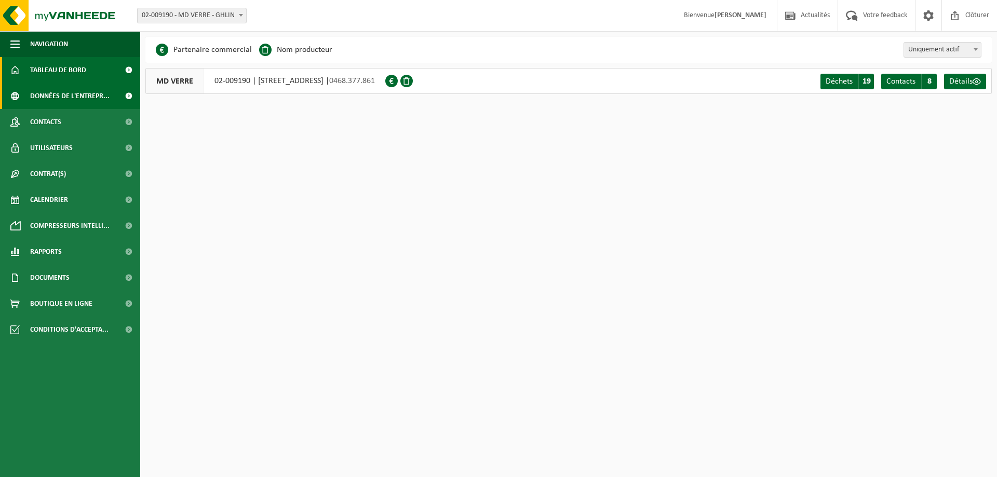
click at [132, 70] on span at bounding box center [128, 70] width 23 height 26
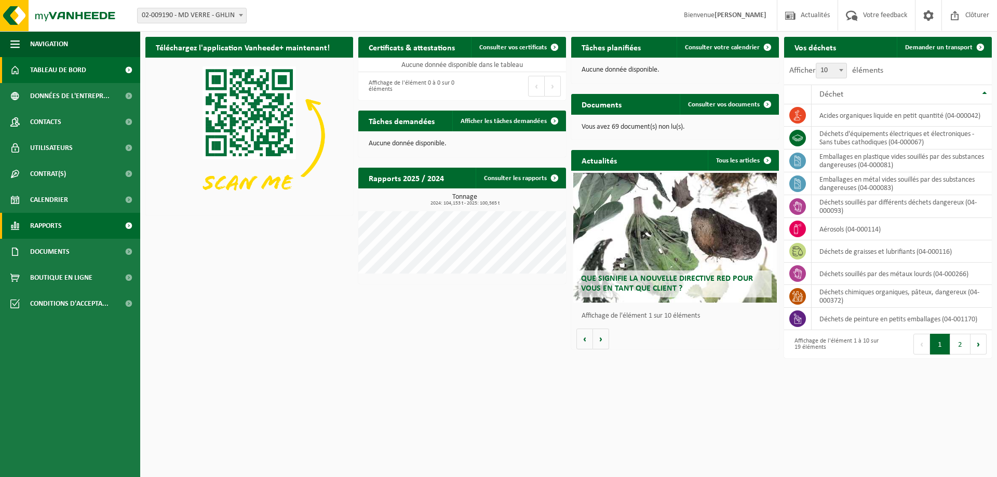
click at [130, 228] on span at bounding box center [128, 226] width 23 height 26
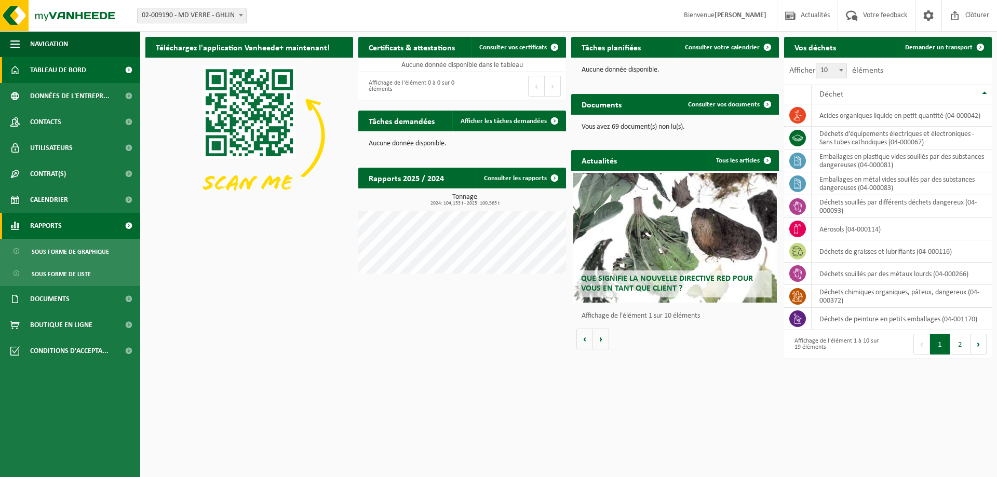
click at [126, 225] on span at bounding box center [128, 226] width 23 height 26
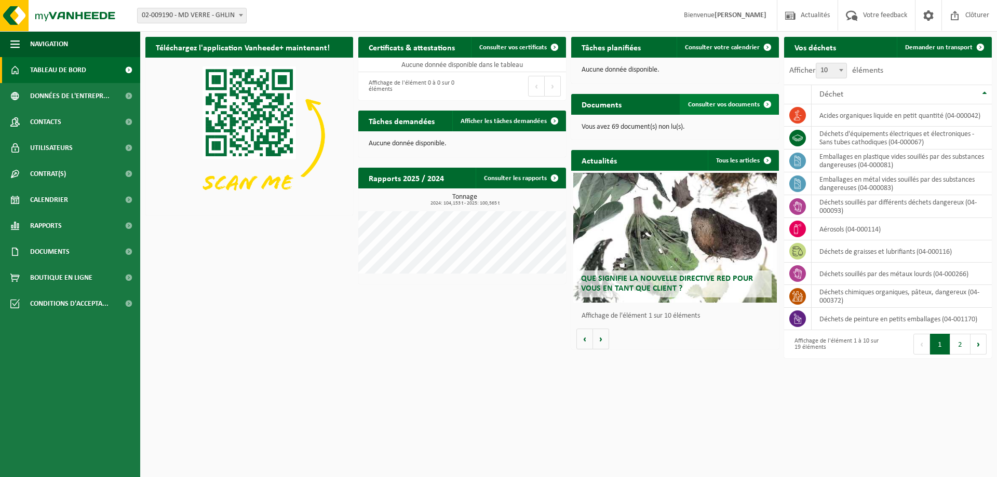
click at [752, 104] on span "Consulter vos documents" at bounding box center [724, 104] width 72 height 7
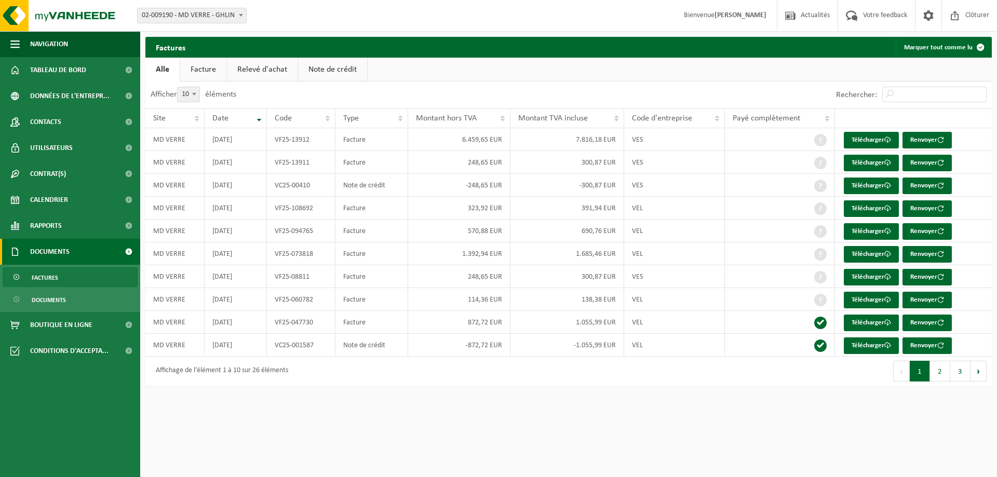
click at [214, 72] on link "Facture" at bounding box center [203, 70] width 46 height 24
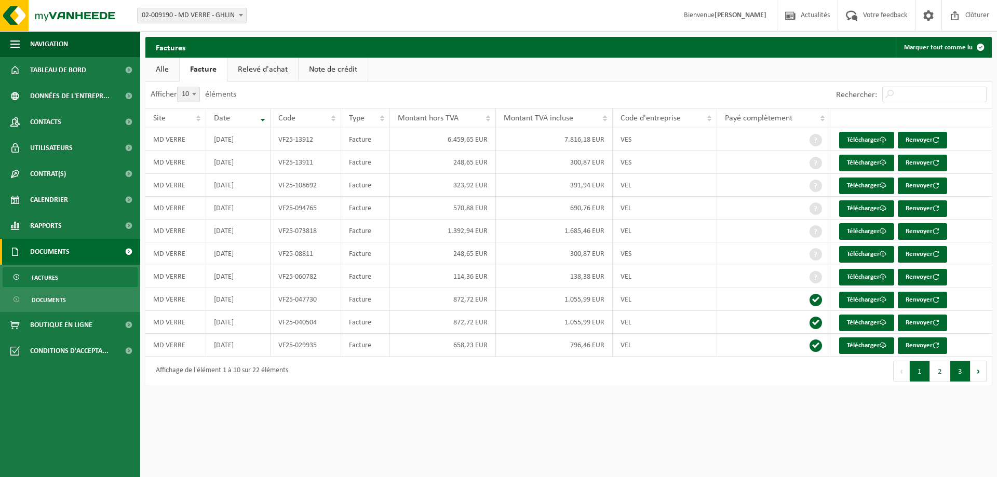
click at [962, 372] on button "3" at bounding box center [960, 371] width 20 height 21
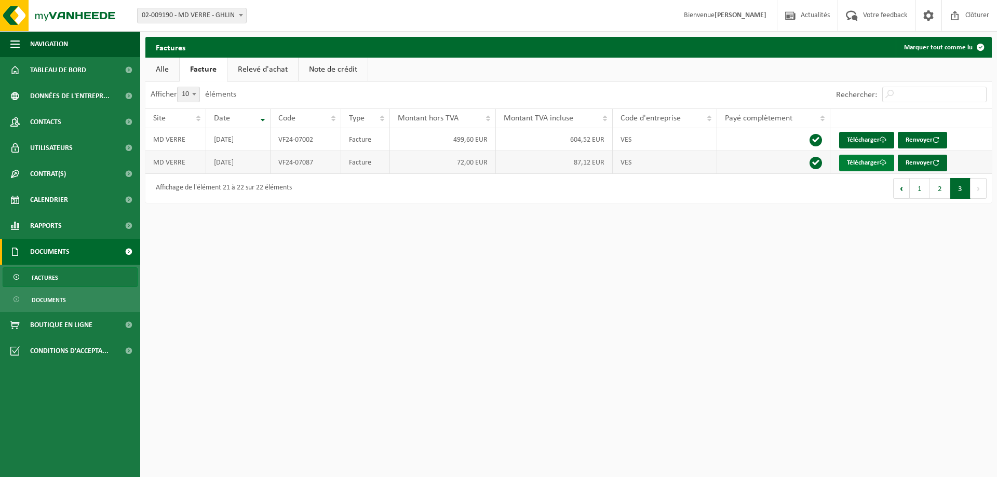
click at [873, 165] on link "Télécharger" at bounding box center [866, 163] width 55 height 17
click at [54, 232] on span "Rapports" at bounding box center [46, 226] width 32 height 26
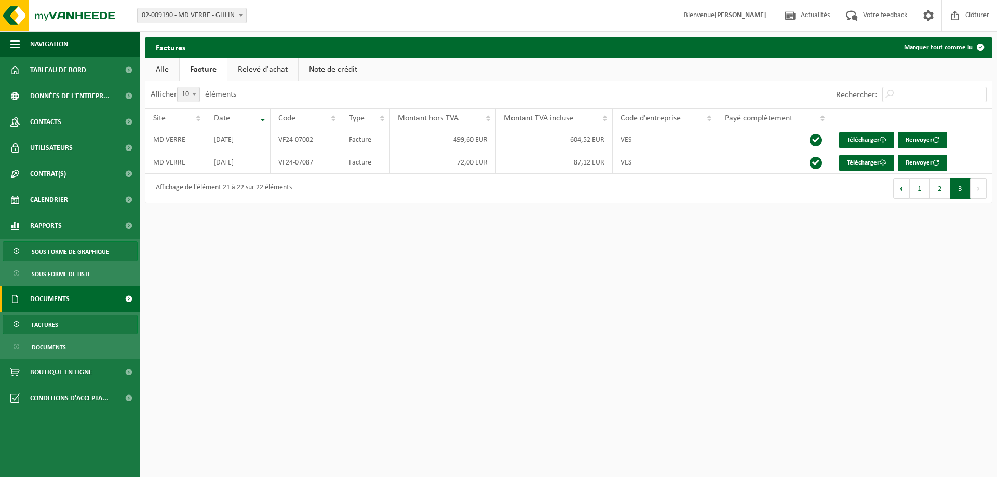
click at [61, 256] on span "Sous forme de graphique" at bounding box center [70, 252] width 77 height 20
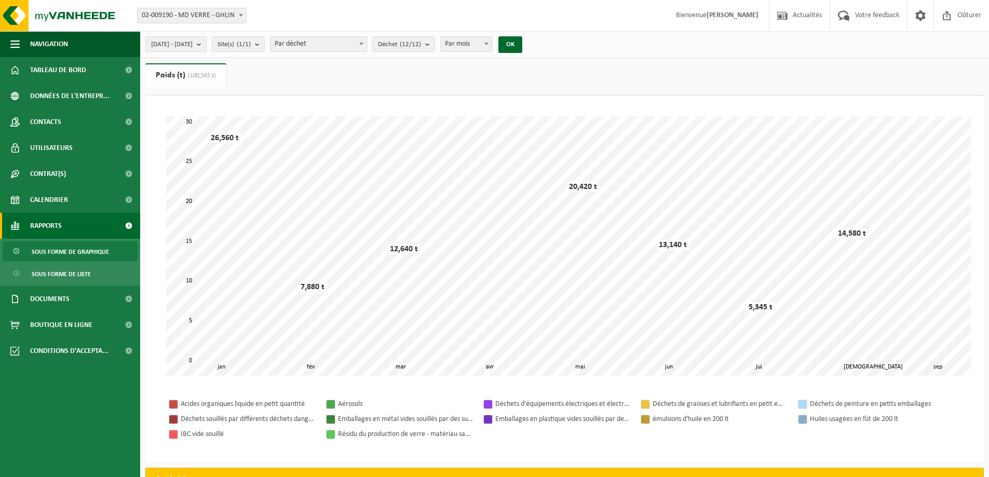
click at [171, 40] on span "[DATE] - [DATE]" at bounding box center [172, 45] width 42 height 16
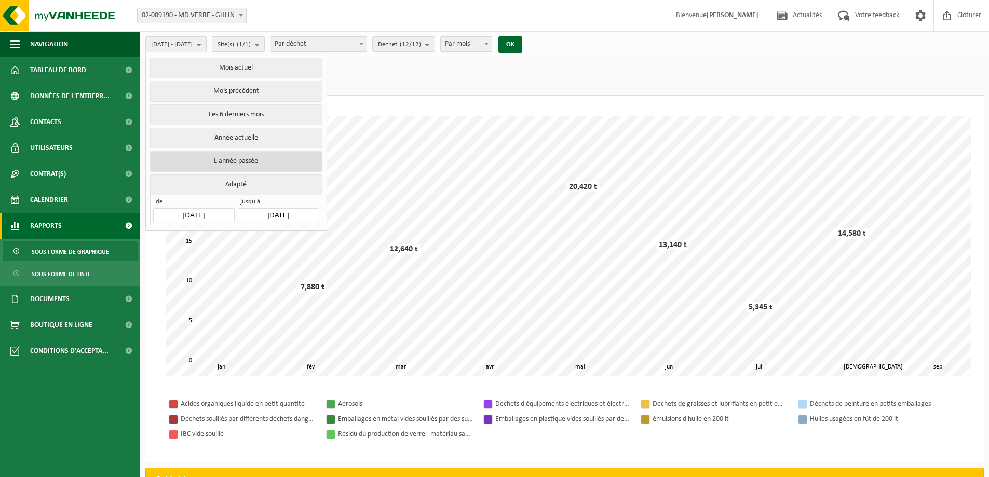
click at [226, 153] on button "L'année passée" at bounding box center [236, 161] width 172 height 21
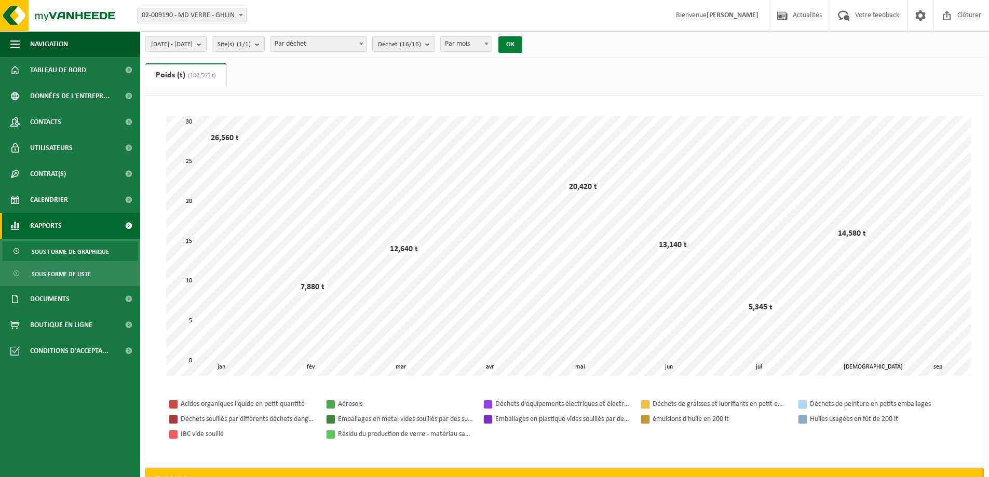
click at [522, 45] on button "OK" at bounding box center [510, 44] width 24 height 17
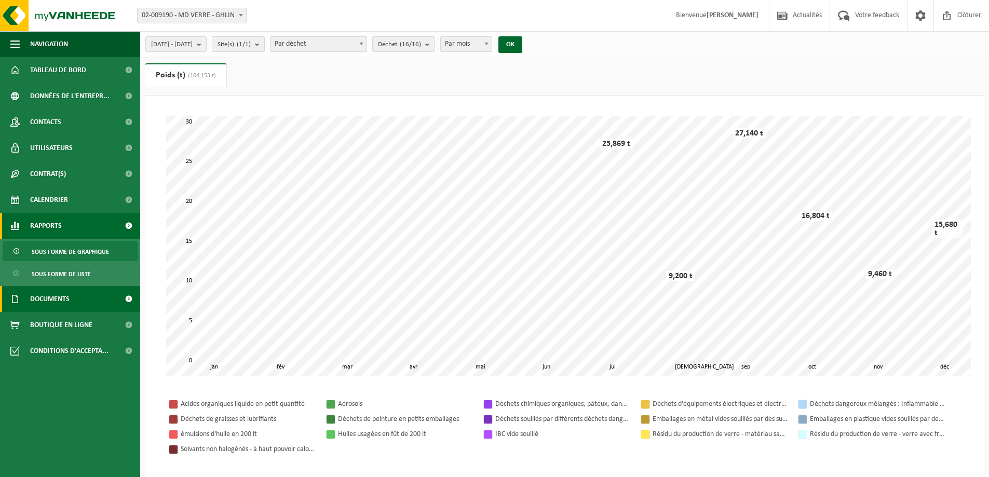
click at [65, 304] on span "Documents" at bounding box center [49, 299] width 39 height 26
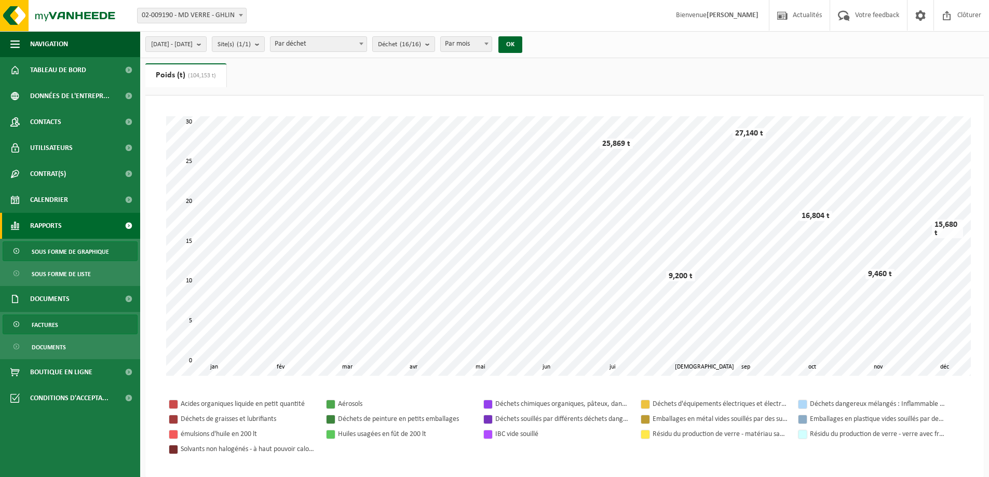
click at [72, 326] on link "Factures" at bounding box center [70, 325] width 135 height 20
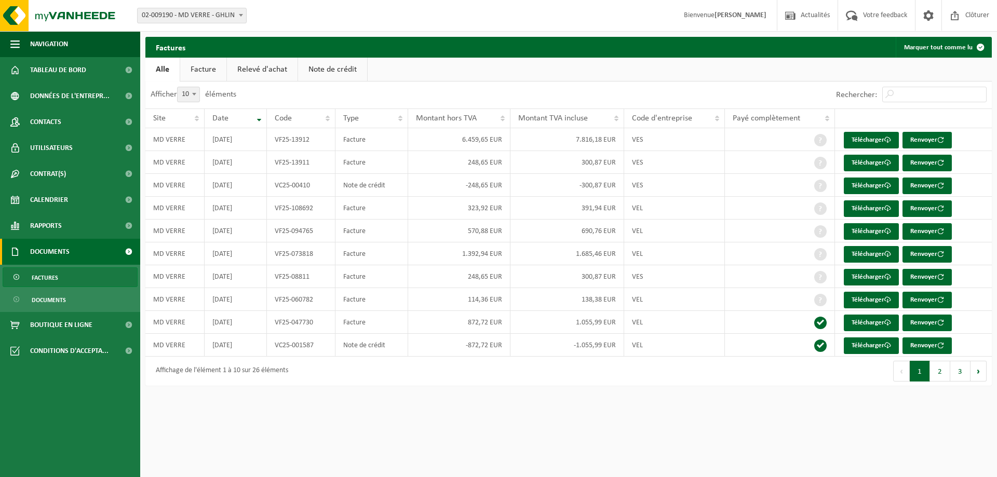
click at [207, 75] on link "Facture" at bounding box center [203, 70] width 46 height 24
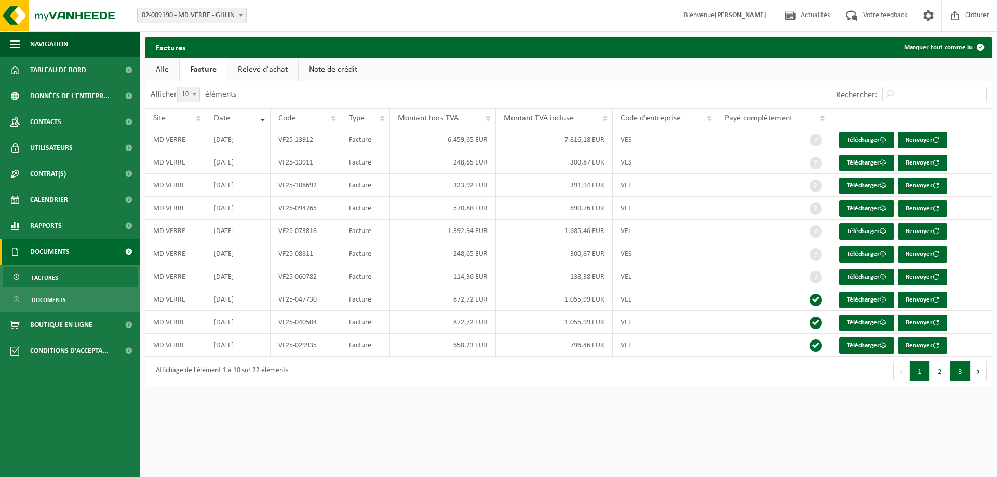
click at [967, 372] on button "3" at bounding box center [960, 371] width 20 height 21
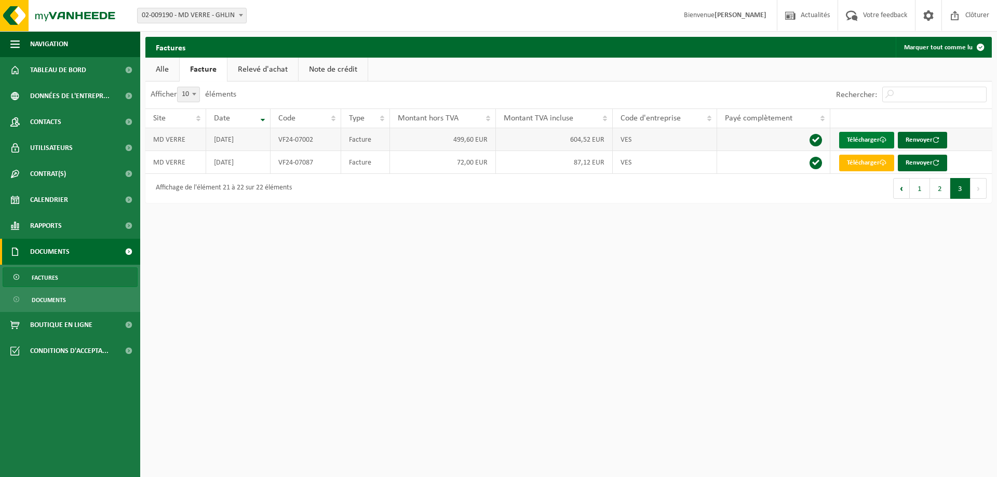
click at [862, 139] on link "Télécharger" at bounding box center [866, 140] width 55 height 17
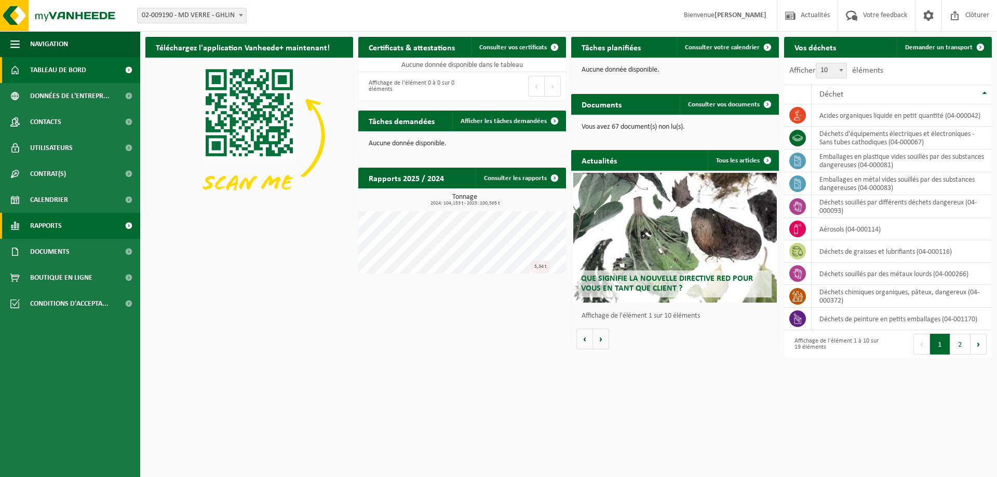
click at [55, 222] on span "Rapports" at bounding box center [46, 226] width 32 height 26
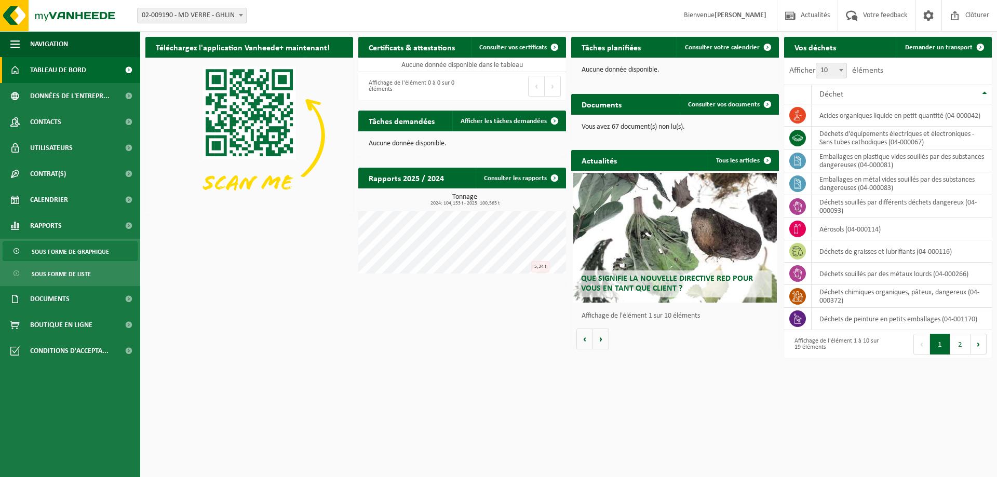
click at [82, 247] on span "Sous forme de graphique" at bounding box center [70, 252] width 77 height 20
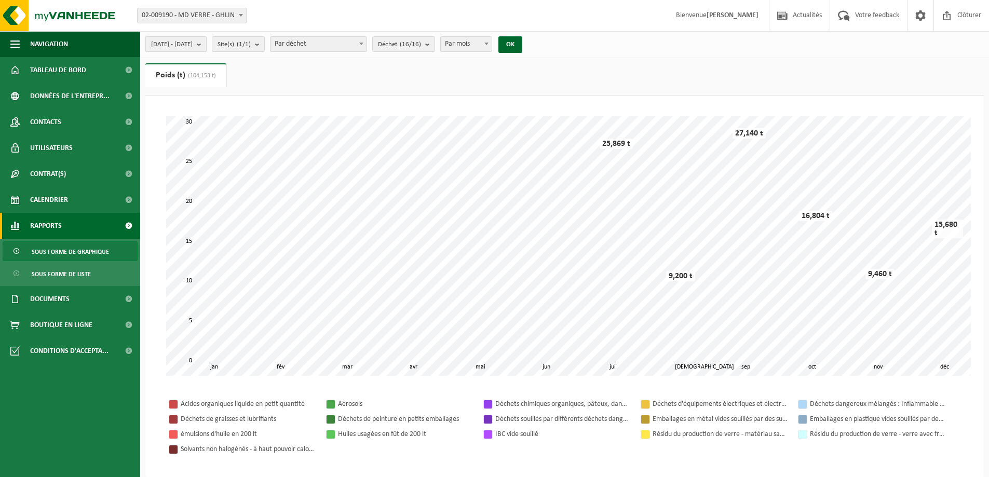
click at [193, 45] on span "[DATE] - [DATE]" at bounding box center [172, 45] width 42 height 16
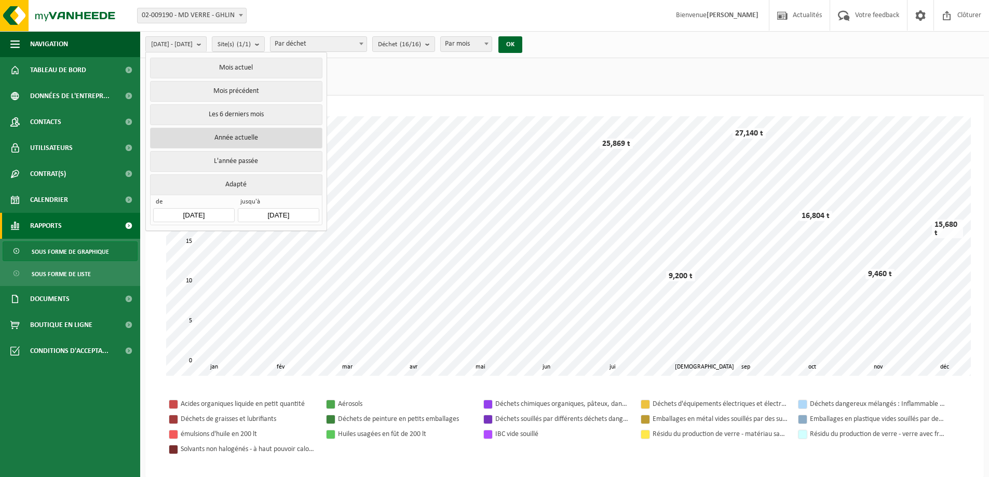
click at [242, 137] on button "Année actuelle" at bounding box center [236, 138] width 172 height 21
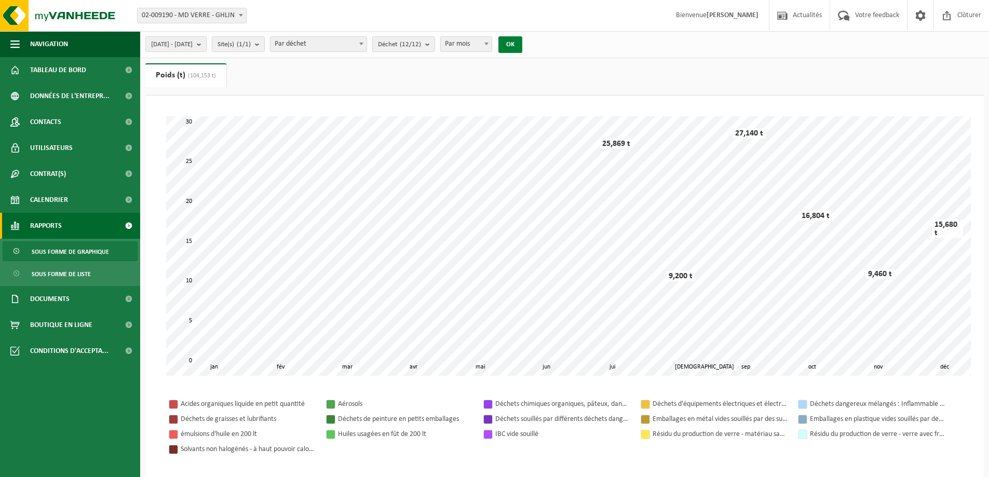
click at [522, 44] on button "OK" at bounding box center [510, 44] width 24 height 17
